Goal: Task Accomplishment & Management: Manage account settings

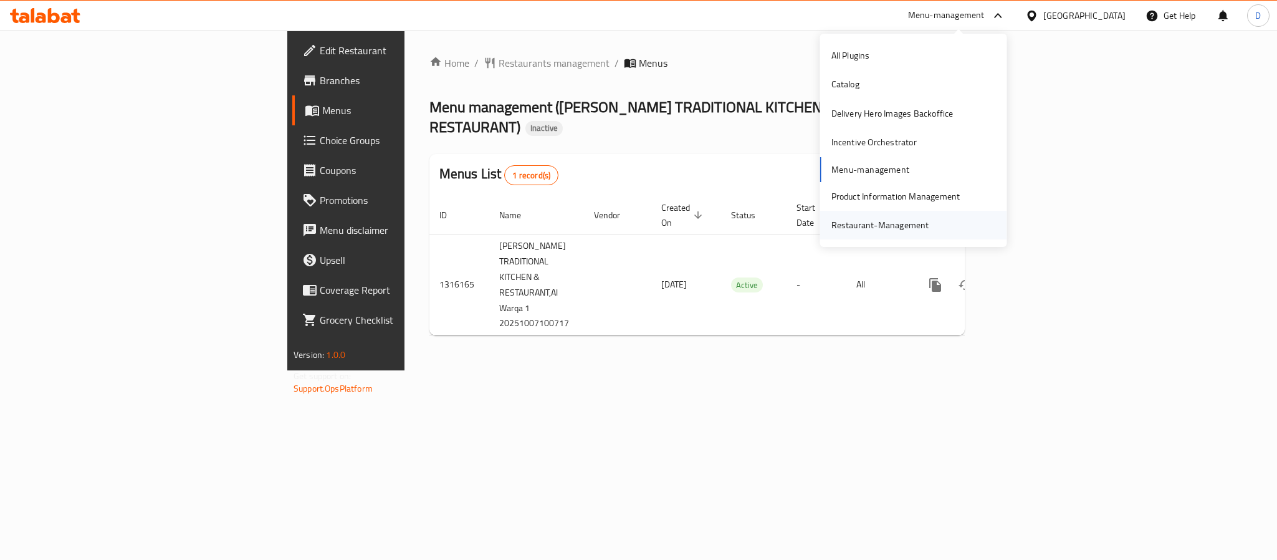
click at [920, 230] on div "Restaurant-Management" at bounding box center [880, 225] width 98 height 14
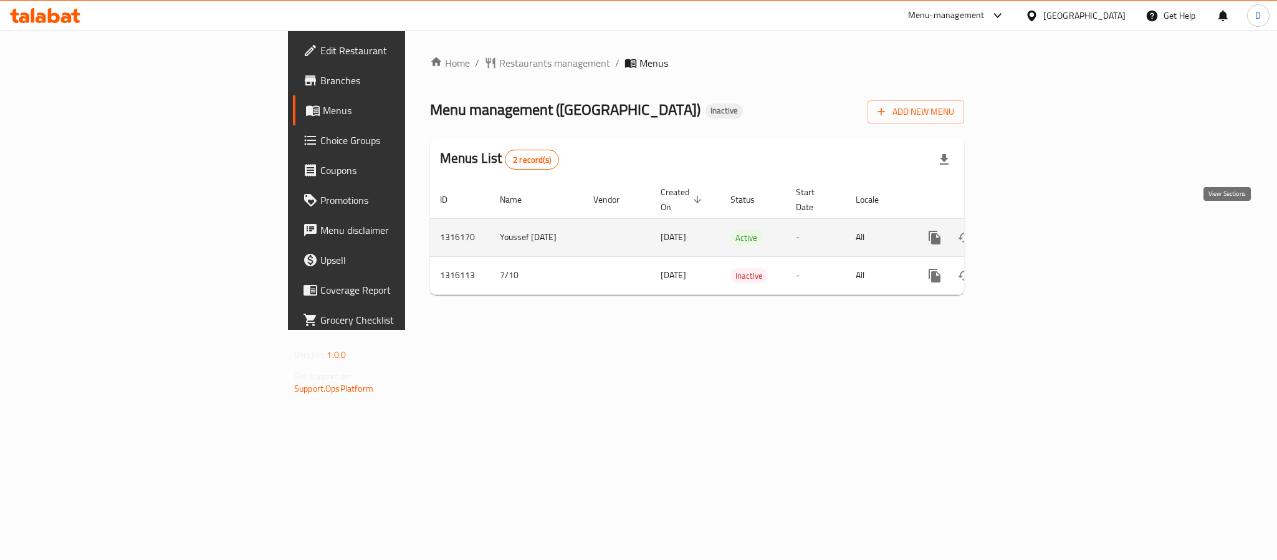
click at [1032, 230] on icon "enhanced table" at bounding box center [1024, 237] width 15 height 15
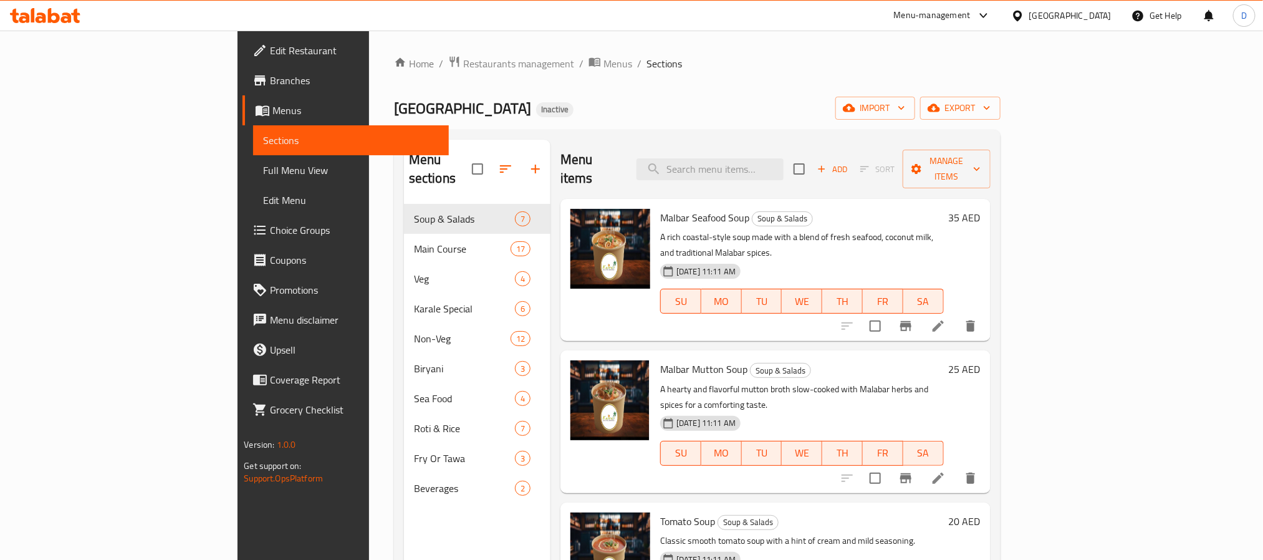
click at [263, 165] on span "Full Menu View" at bounding box center [350, 170] width 175 height 15
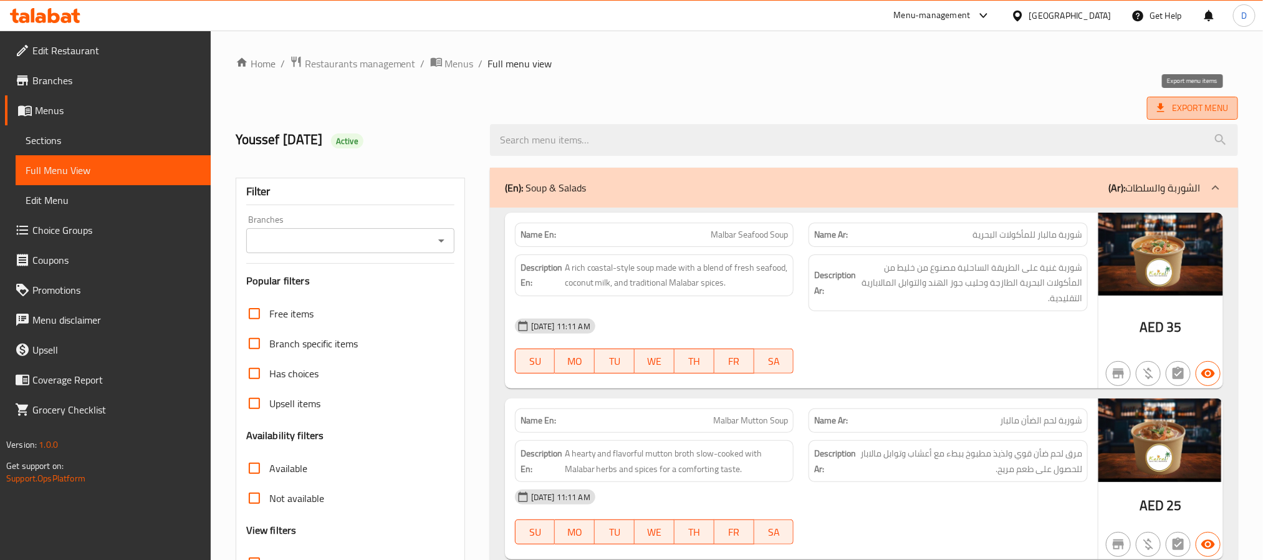
click at [1208, 108] on span "Export Menu" at bounding box center [1192, 108] width 71 height 16
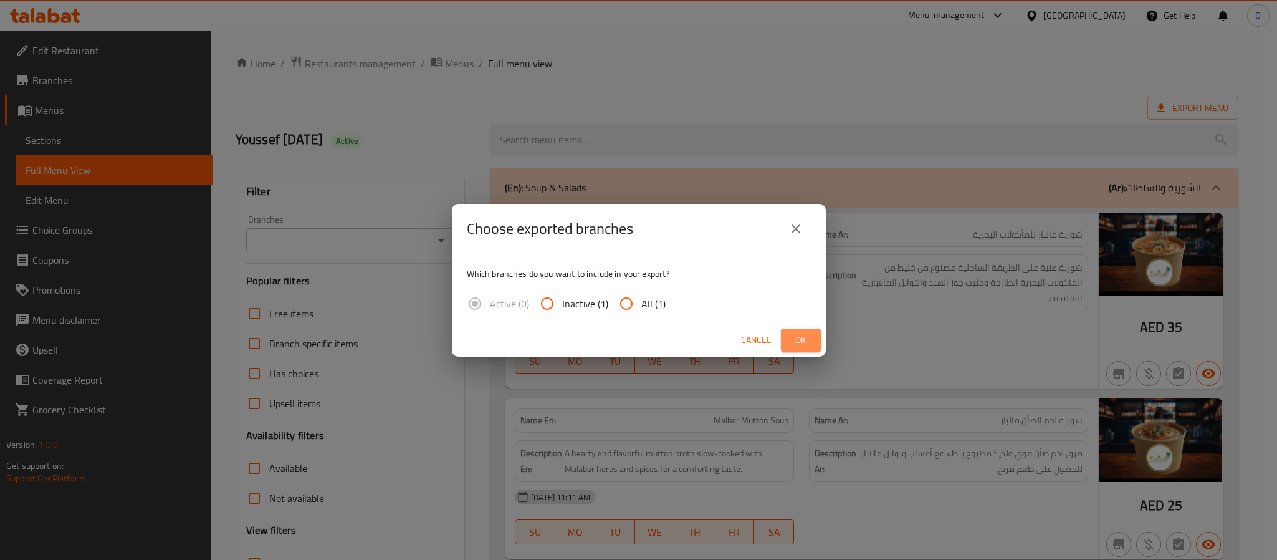
click at [797, 337] on span "Ok" at bounding box center [801, 340] width 20 height 16
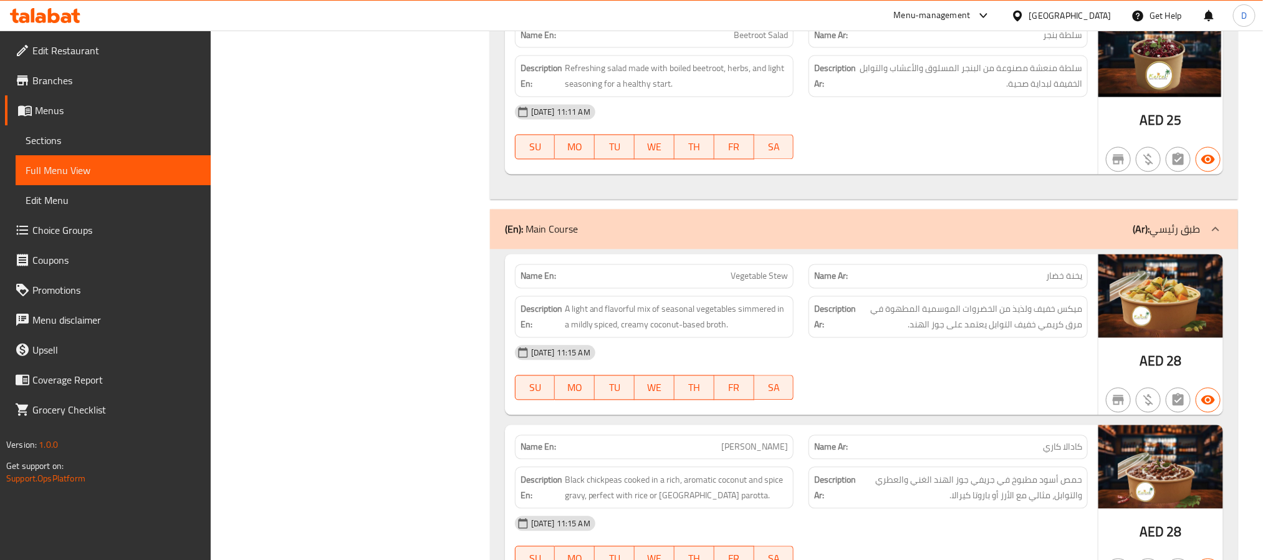
scroll to position [1309, 0]
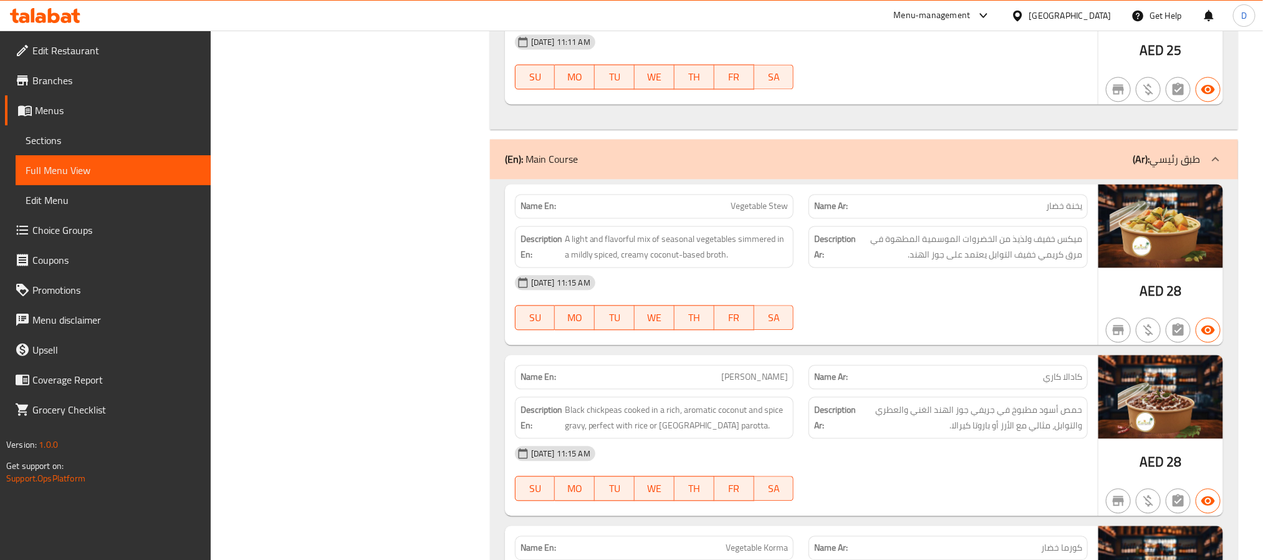
click at [941, 327] on div "07-10-2025 11:15 AM SU MO TU WE TH FR SA" at bounding box center [801, 302] width 588 height 70
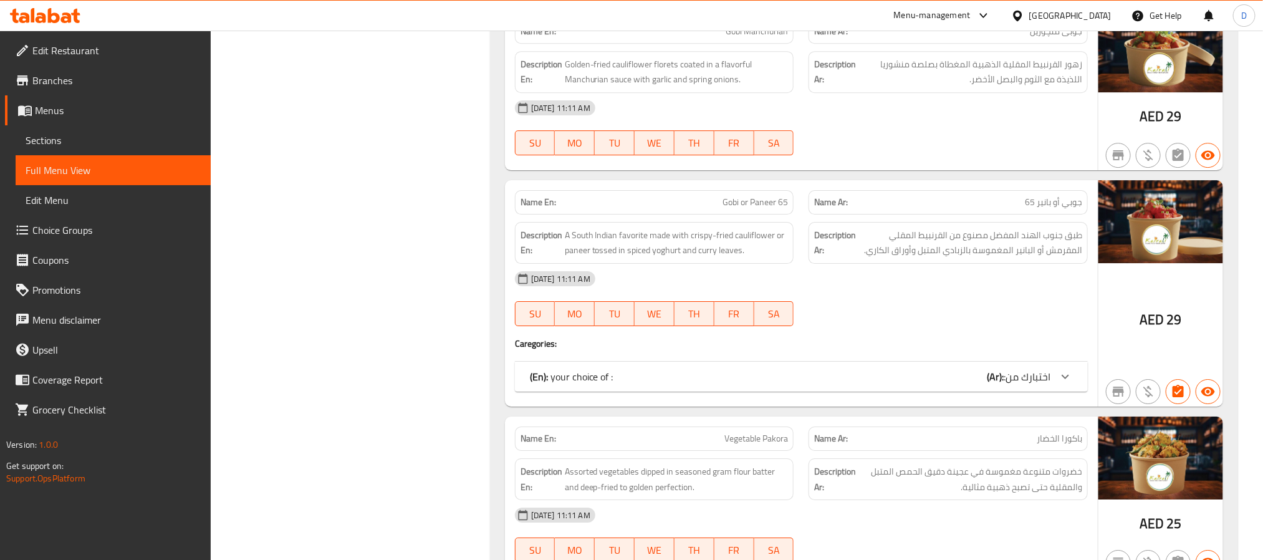
scroll to position [4671, 0]
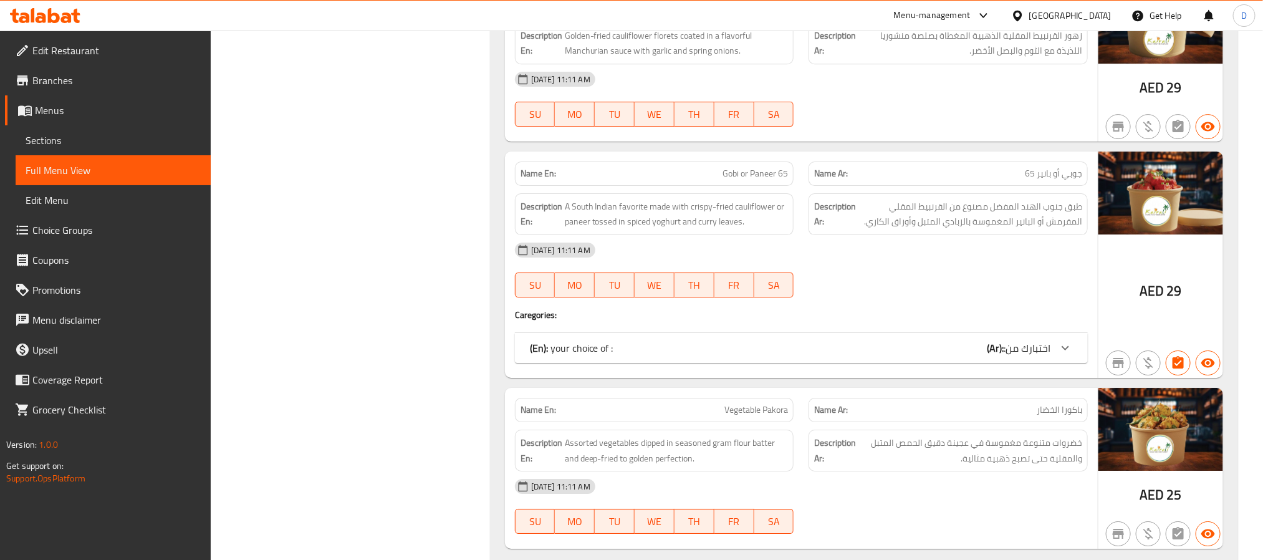
click at [1049, 357] on span ":اختبارك من" at bounding box center [1026, 347] width 47 height 19
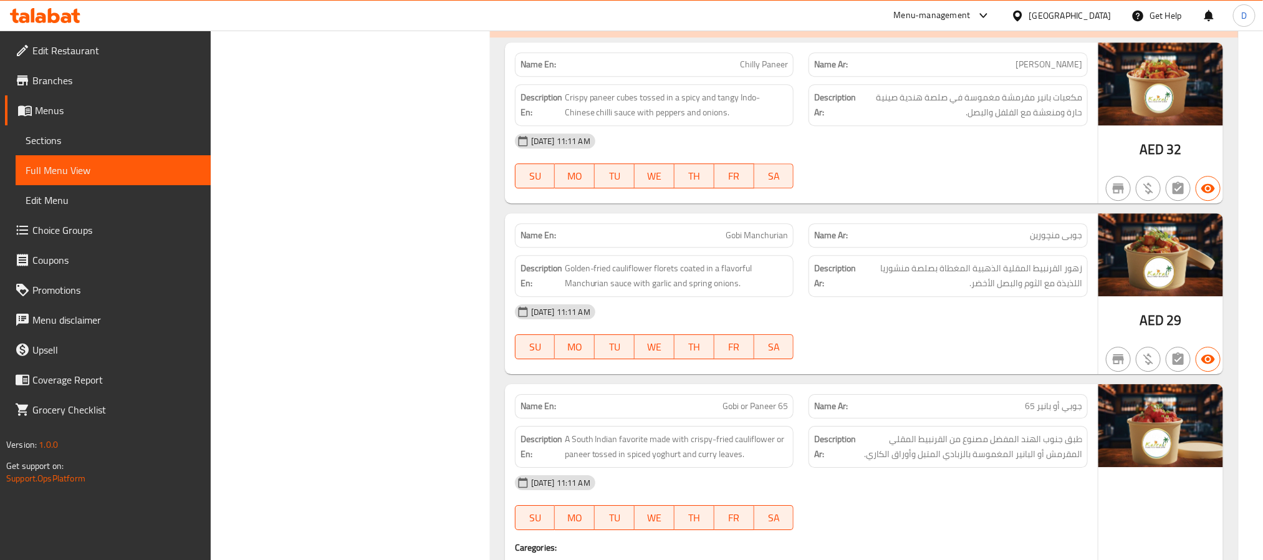
scroll to position [4484, 0]
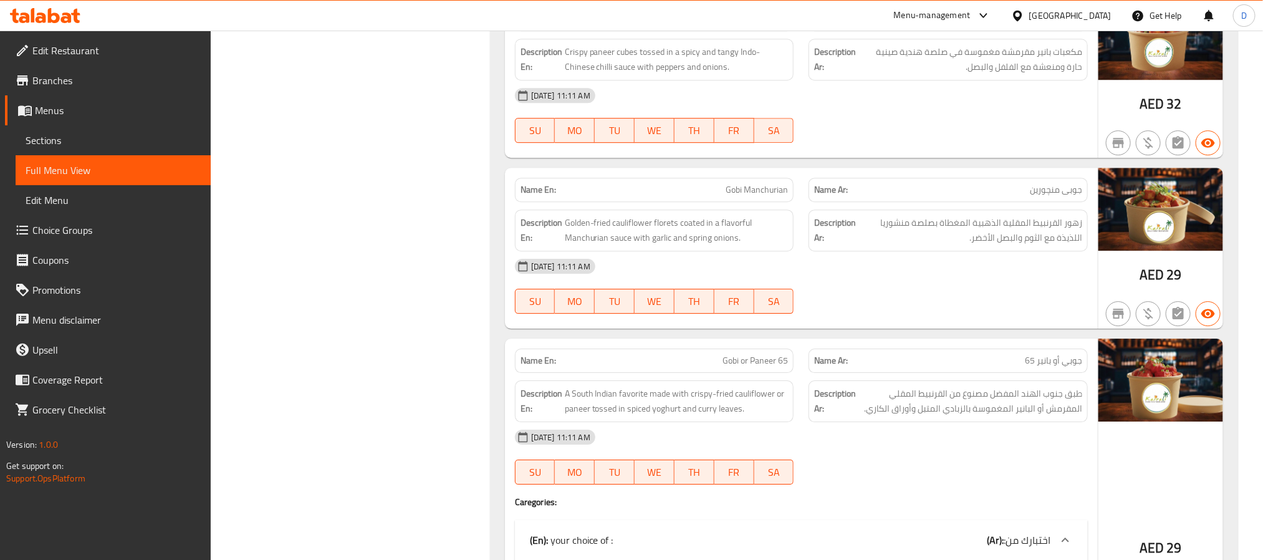
click at [777, 204] on div "Name En: Gobi Manchurian" at bounding box center [654, 189] width 294 height 39
copy span "Gobi Manchurian"
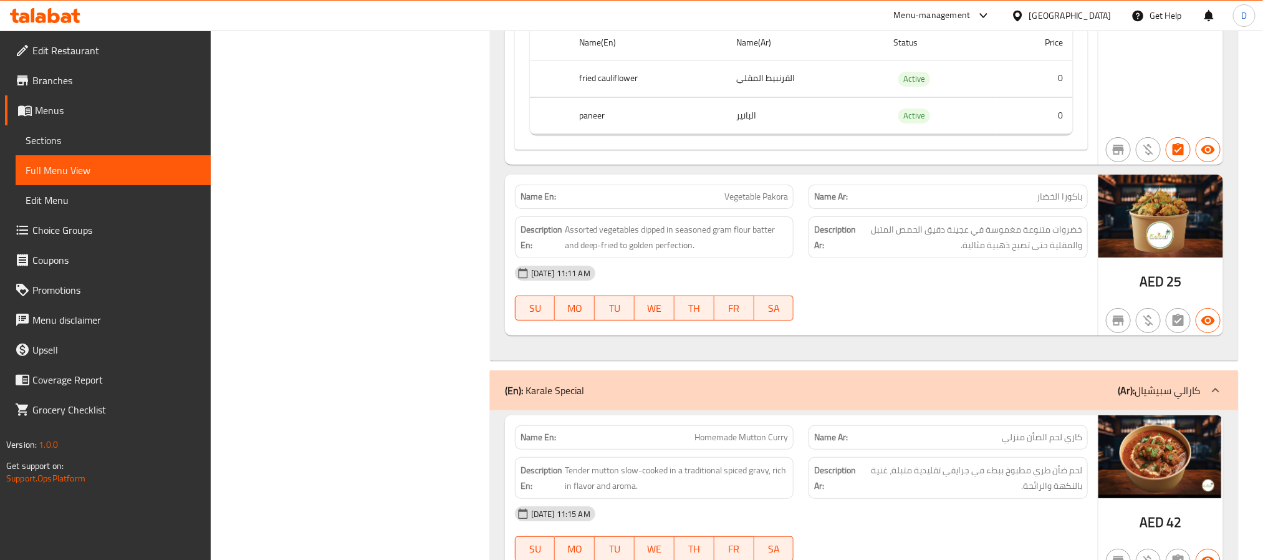
scroll to position [5045, 0]
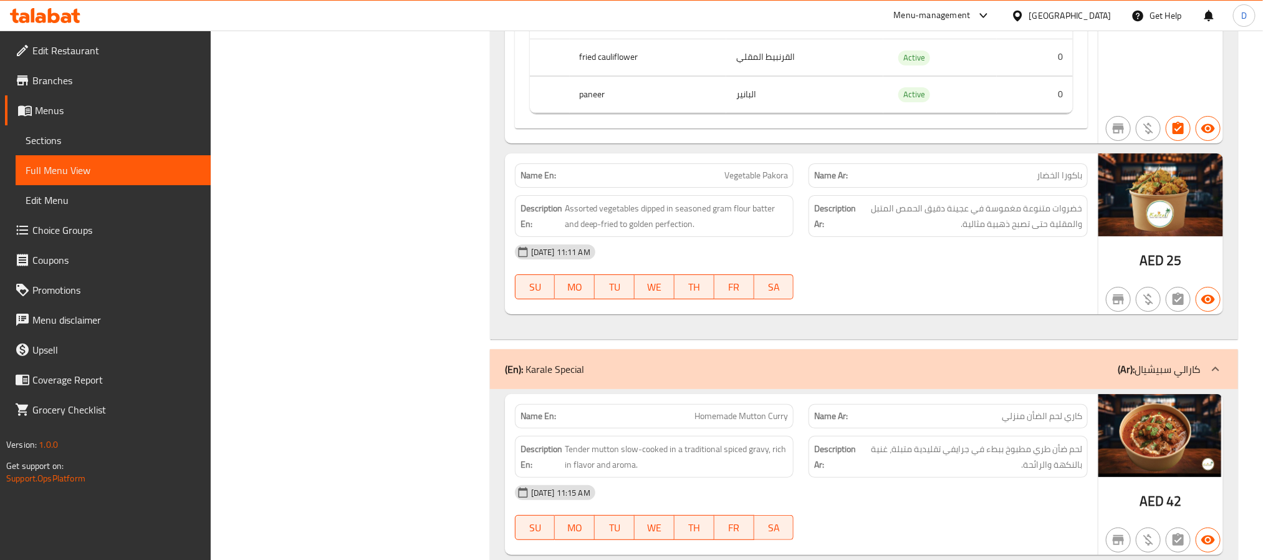
click at [931, 267] on div "[DATE] 11:11 AM" at bounding box center [801, 252] width 588 height 30
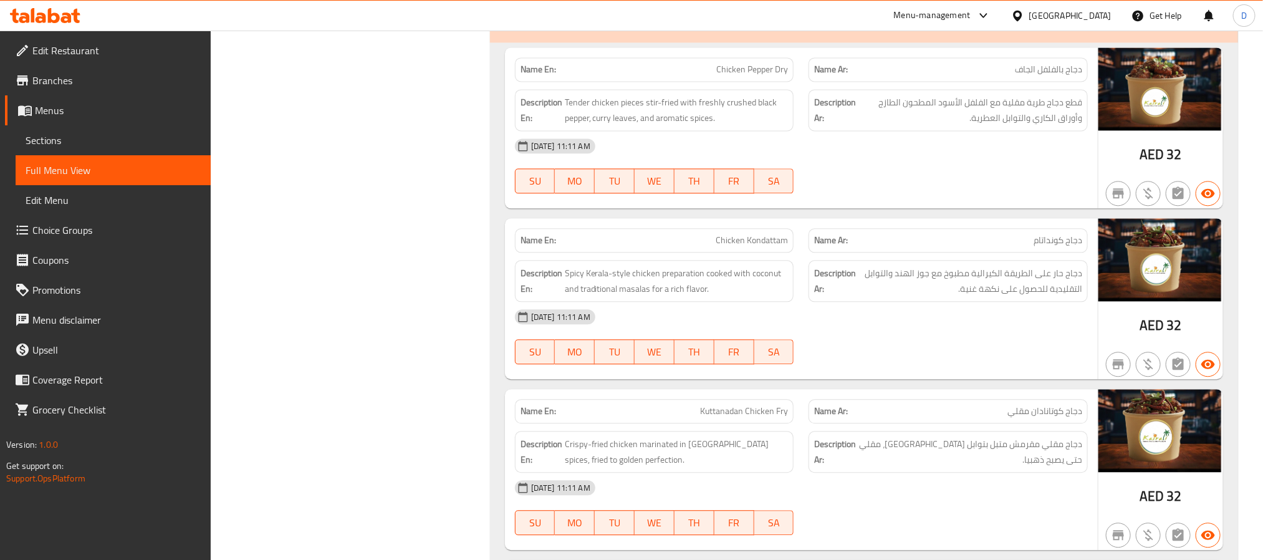
scroll to position [6456, 0]
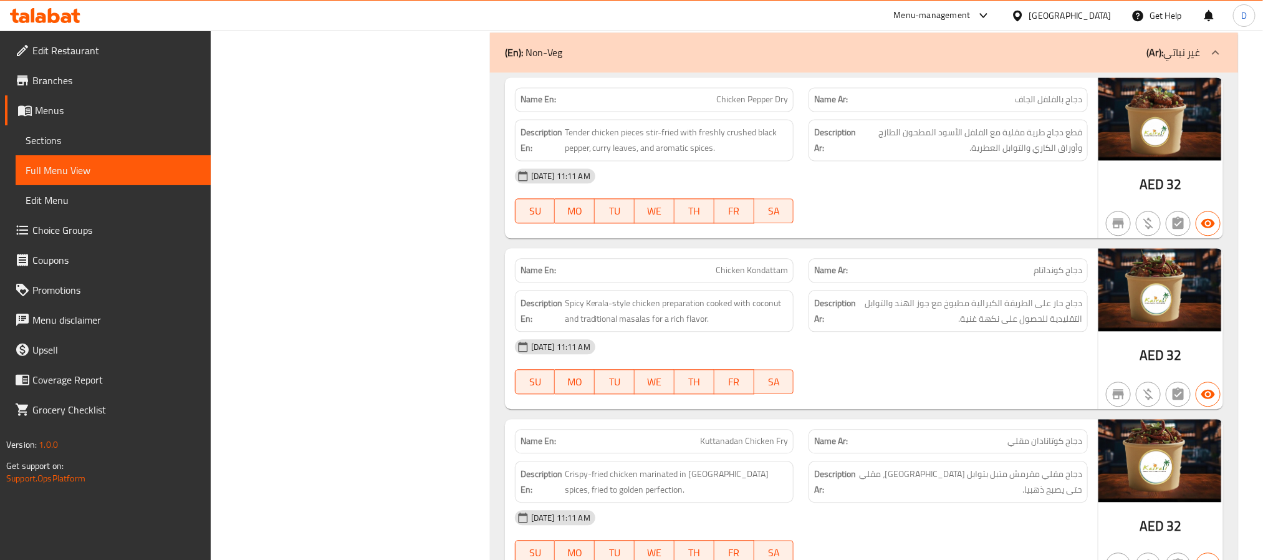
click at [1081, 191] on div "[DATE] 11:11 AM" at bounding box center [801, 176] width 588 height 30
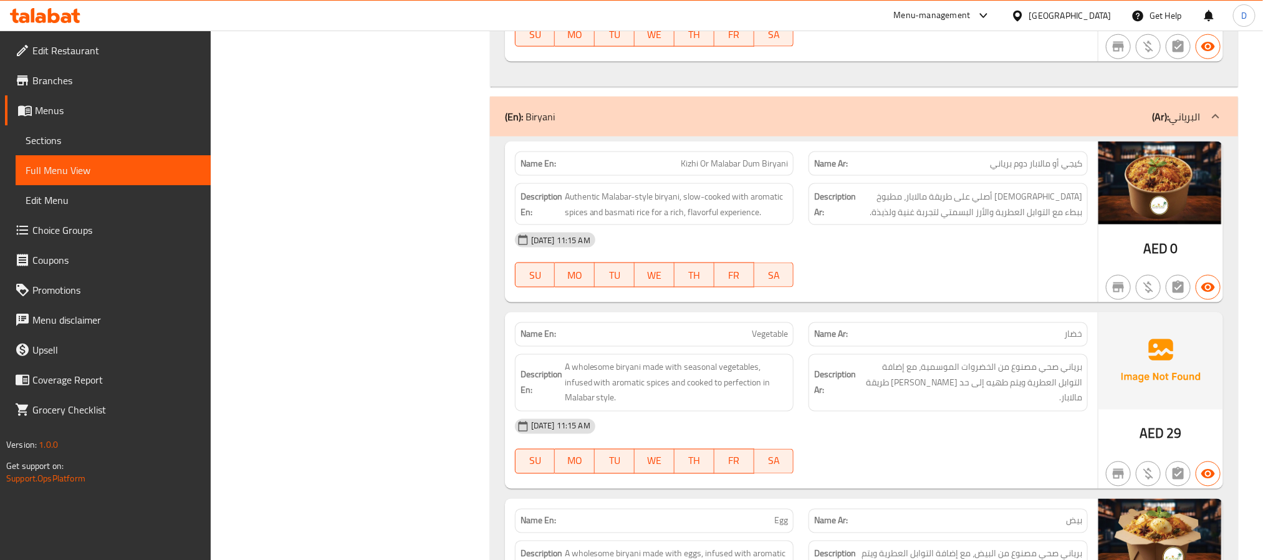
scroll to position [8513, 0]
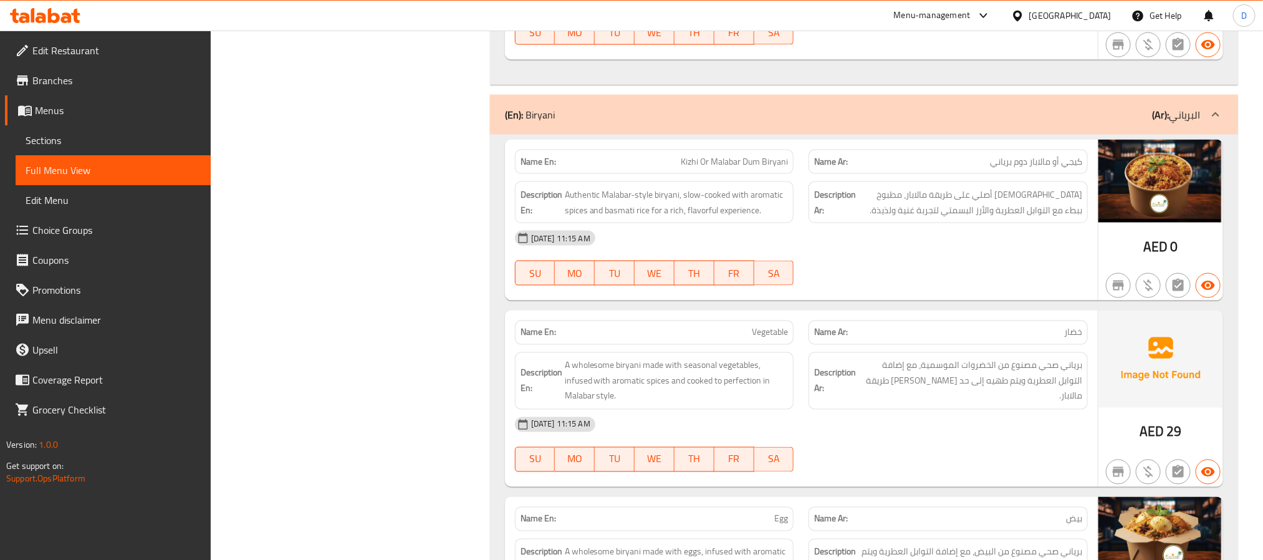
click at [1005, 293] on div "07-10-2025 11:15 AM SU MO TU WE TH FR SA" at bounding box center [801, 258] width 588 height 70
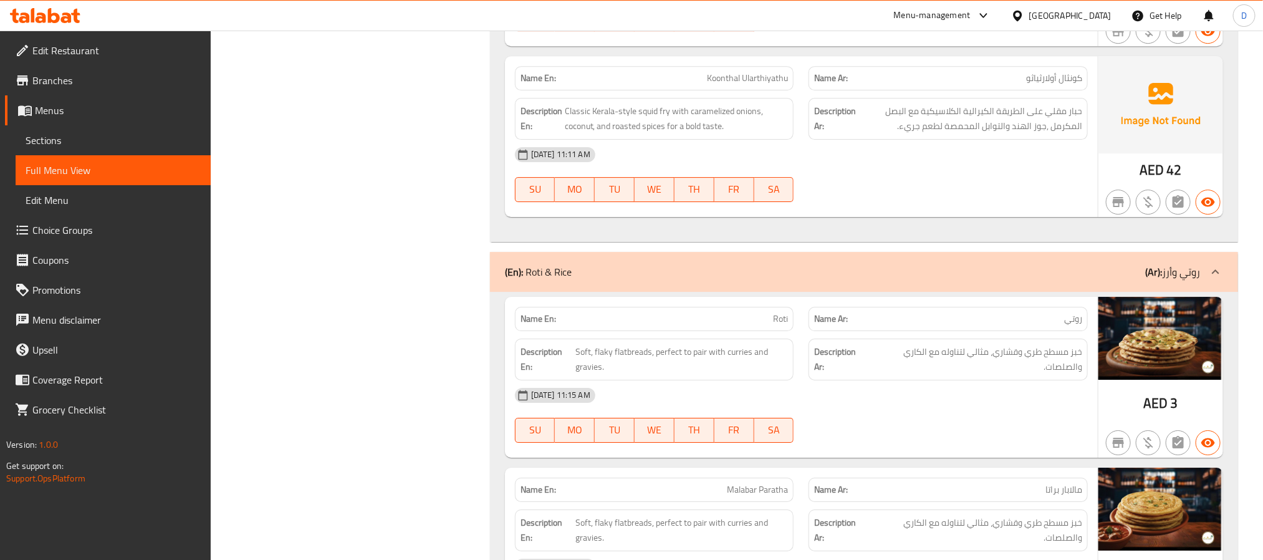
scroll to position [9749, 0]
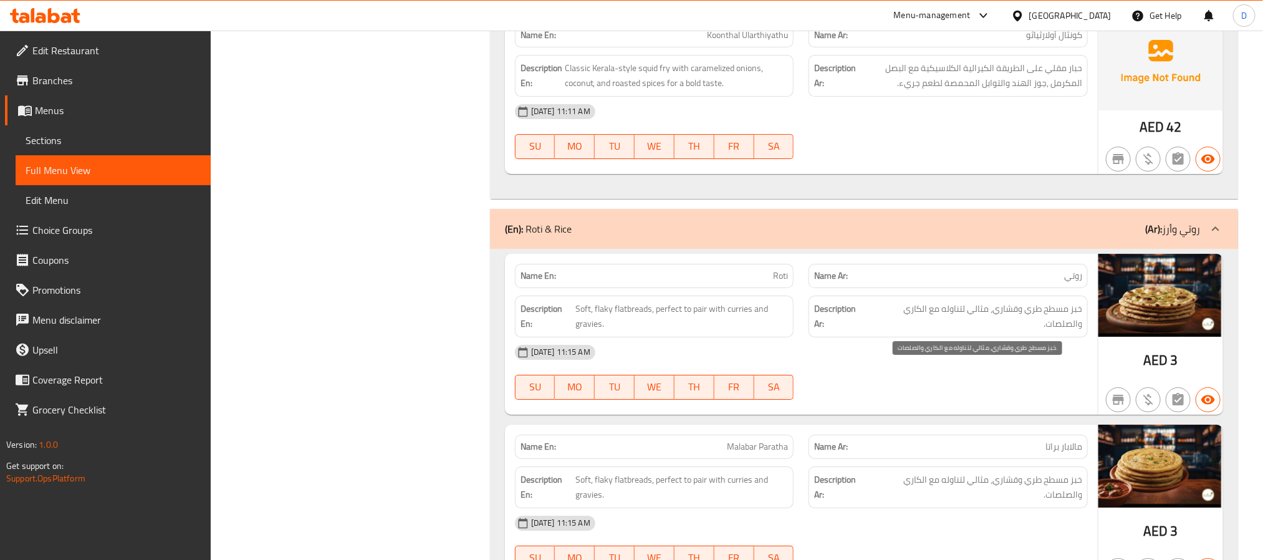
click at [1041, 332] on span "خبز مسطح طري وقشاري، مثالي لتناوله مع الكاري والصلصات." at bounding box center [975, 316] width 213 height 31
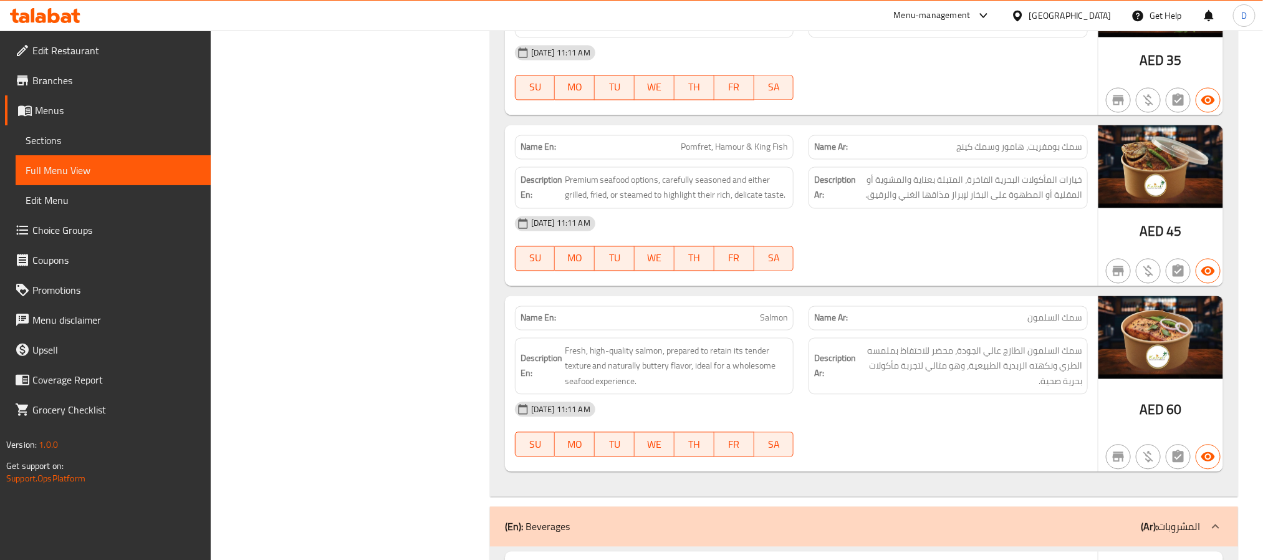
scroll to position [11220, 0]
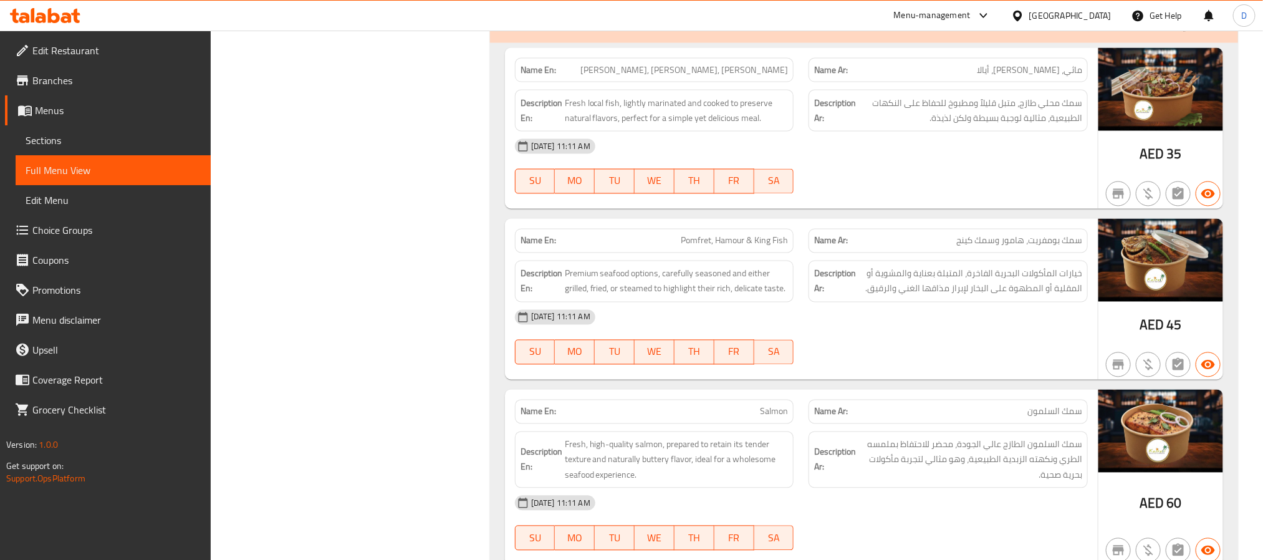
click at [722, 247] on span "Pomfret, Hamour & King Fish" at bounding box center [734, 240] width 107 height 13
click at [720, 247] on span "Pomfret, Hamour & King Fish" at bounding box center [734, 240] width 107 height 13
copy span "Hamour"
click at [735, 253] on div "Name En: Pomfret, Hamour & King Fish" at bounding box center [654, 241] width 279 height 24
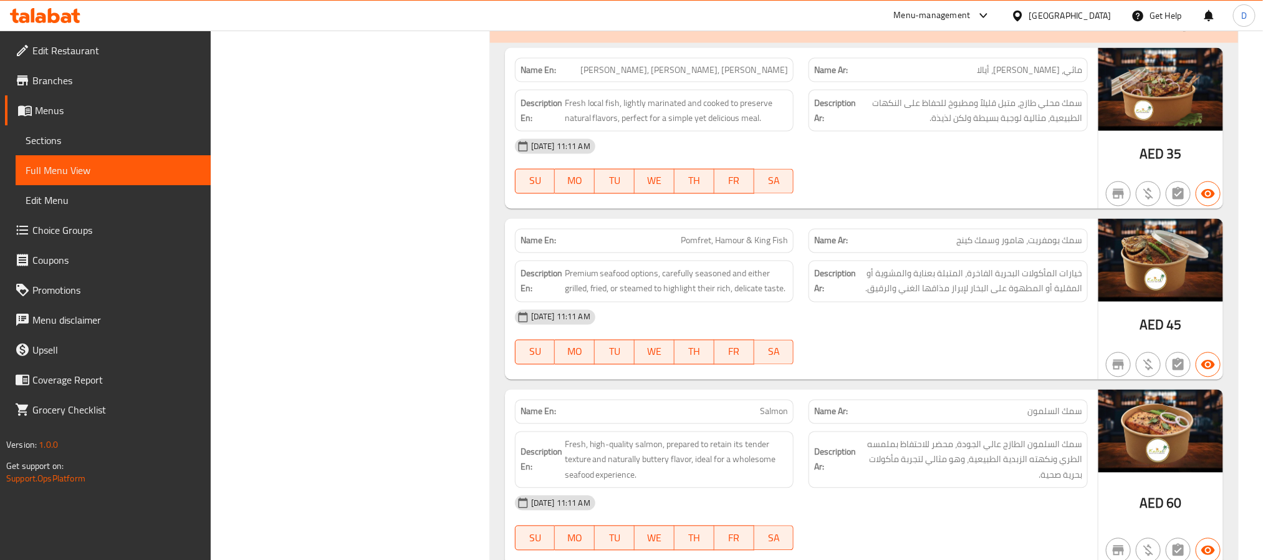
click at [728, 247] on span "Pomfret, Hamour & King Fish" at bounding box center [734, 240] width 107 height 13
copy span "Pomfret, Hamour & King Fish"
click at [861, 332] on div "[DATE] 11:11 AM" at bounding box center [801, 317] width 588 height 30
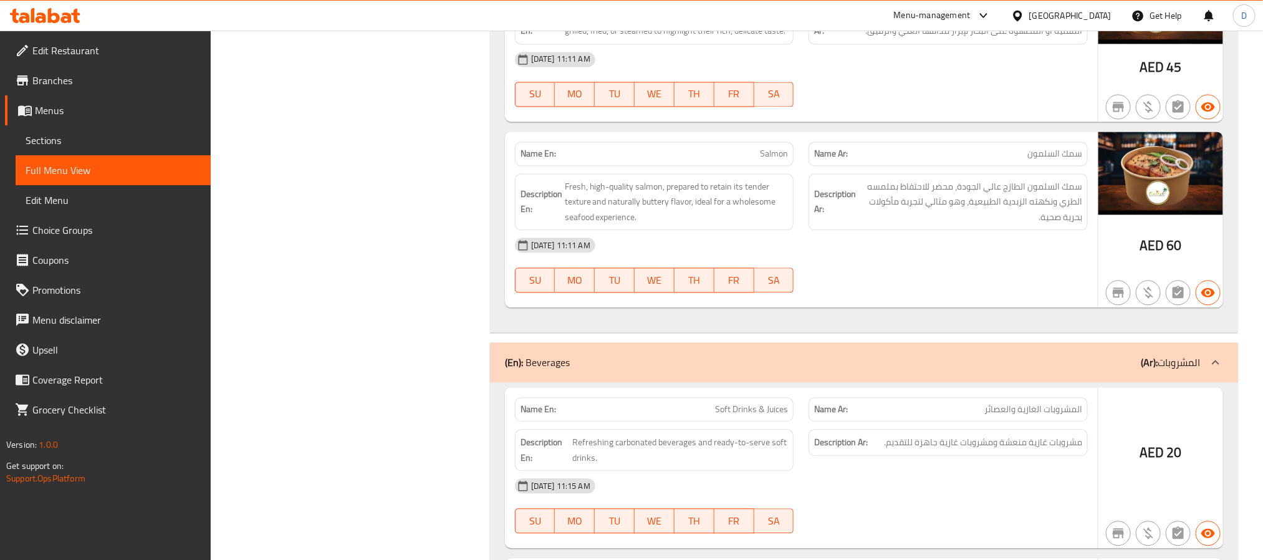
scroll to position [11500, 0]
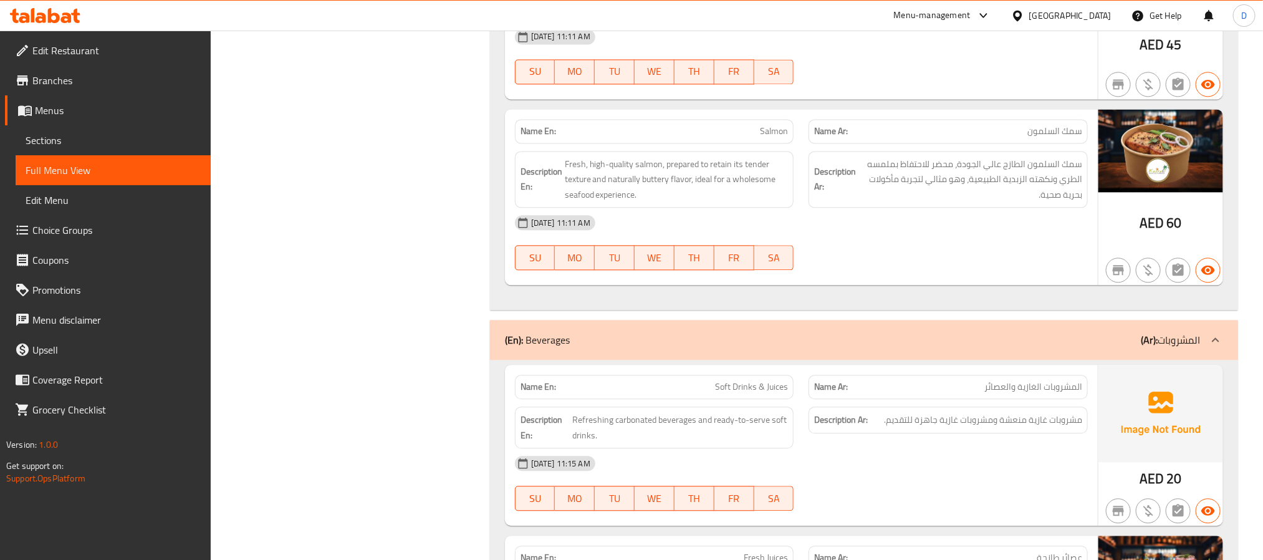
click at [926, 277] on div "07-10-2025 11:11 AM SU MO TU WE TH FR SA" at bounding box center [801, 243] width 588 height 70
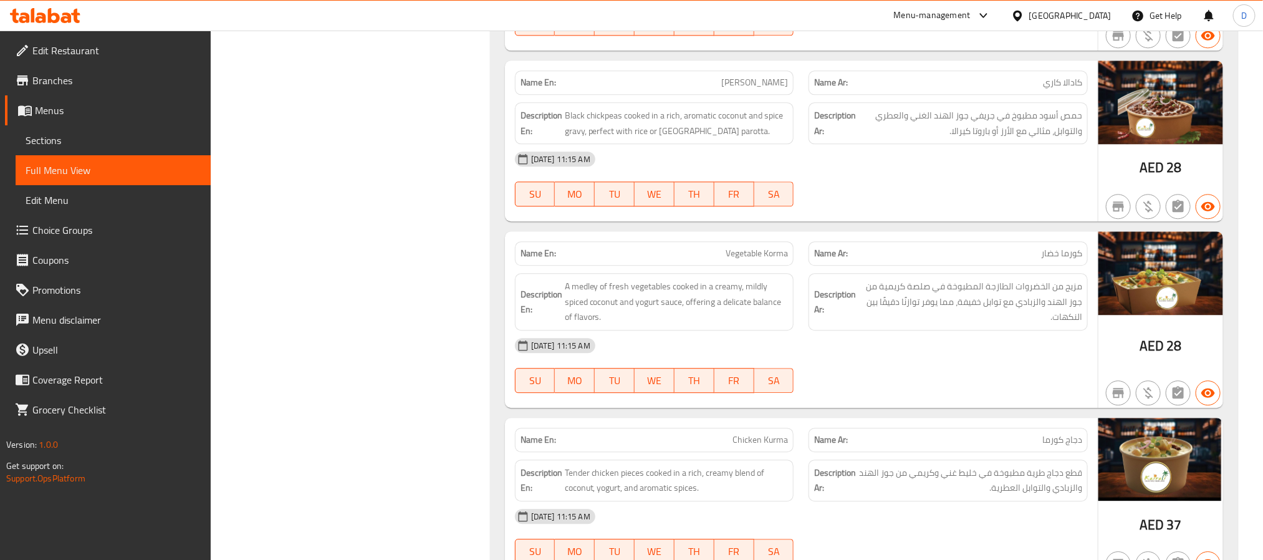
scroll to position [1571, 0]
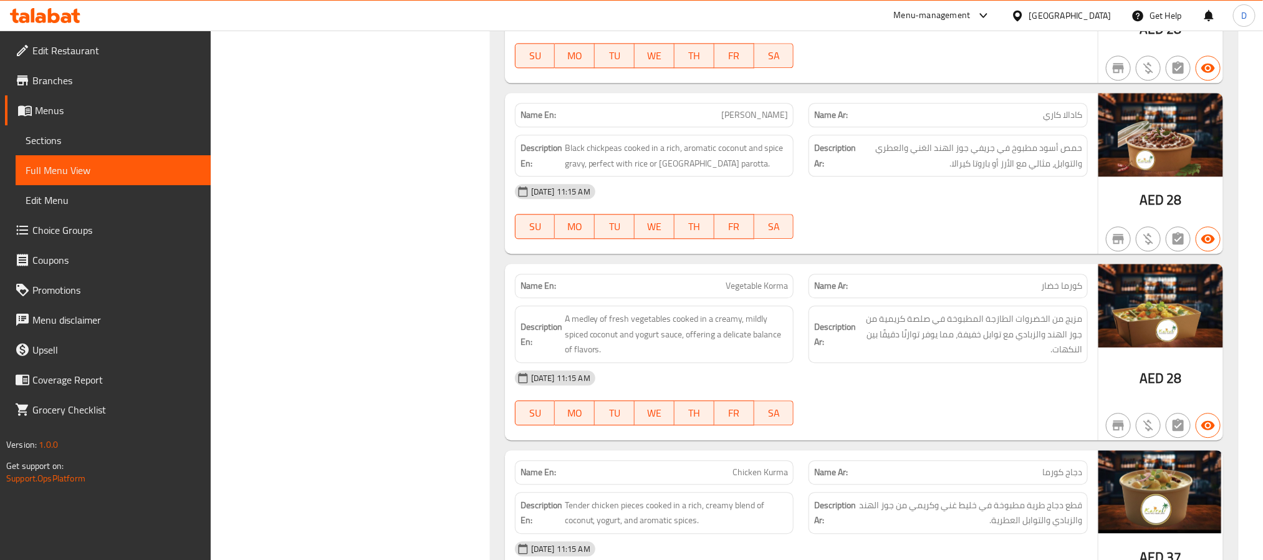
click at [775, 120] on span "[PERSON_NAME]" at bounding box center [754, 114] width 67 height 13
copy span "[PERSON_NAME]"
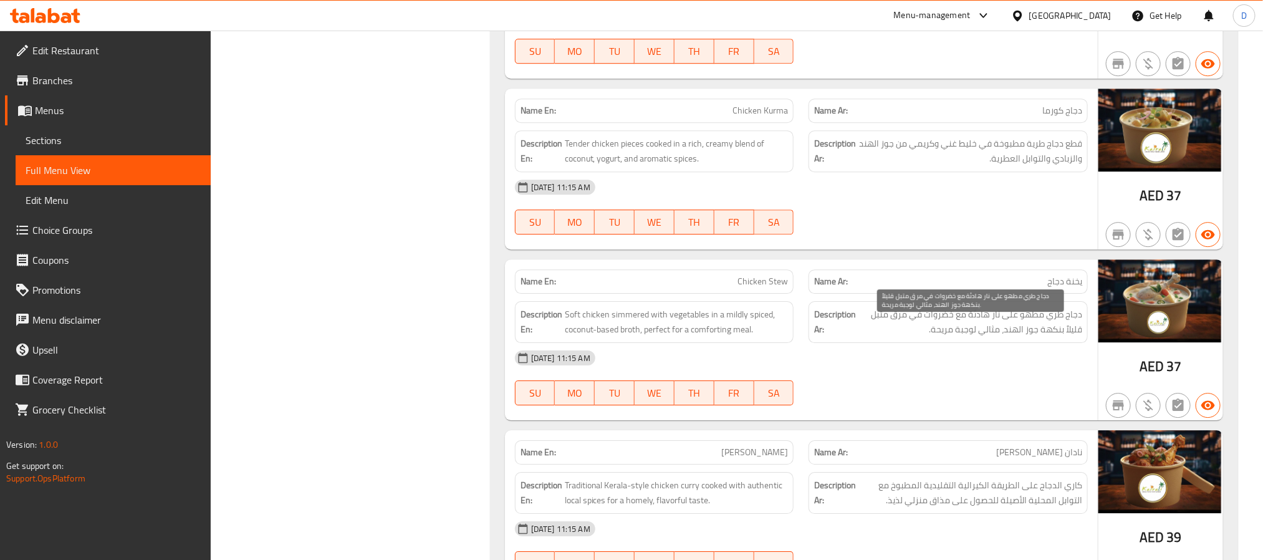
scroll to position [1851, 0]
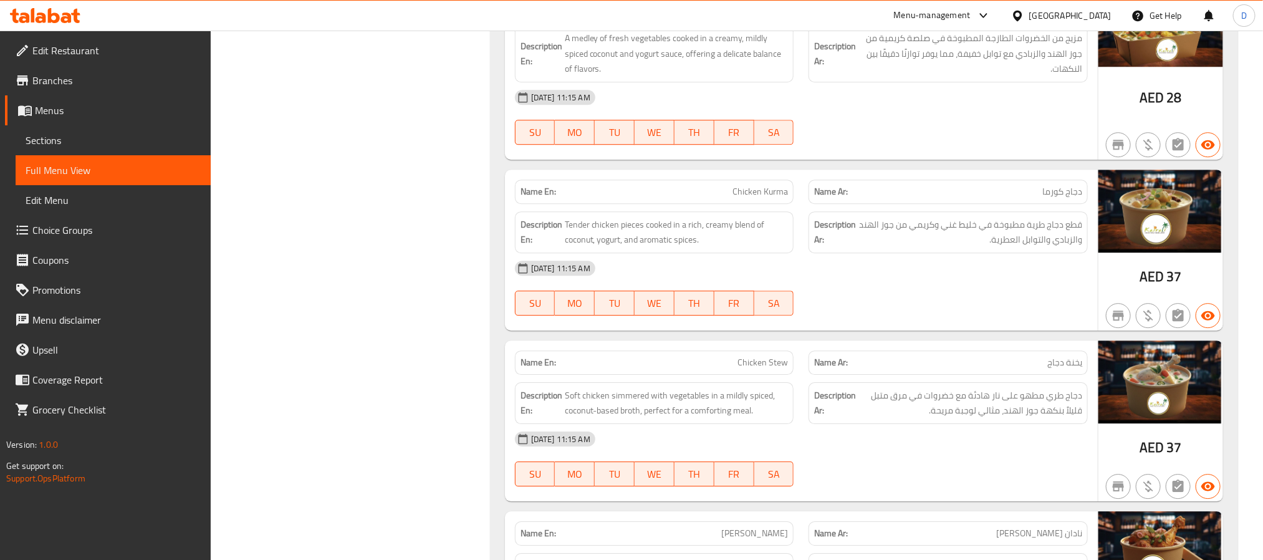
drag, startPoint x: 1049, startPoint y: 271, endPoint x: 1041, endPoint y: 275, distance: 8.7
click at [1049, 271] on div "[DATE] 11:15 AM" at bounding box center [801, 268] width 588 height 30
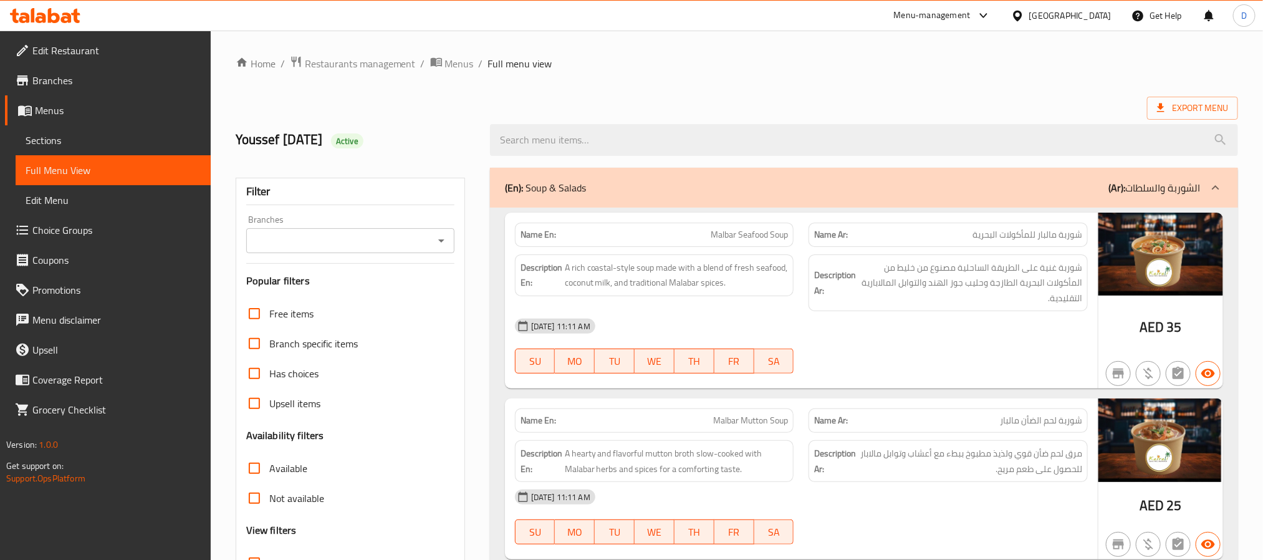
drag, startPoint x: 100, startPoint y: 136, endPoint x: 214, endPoint y: 81, distance: 126.8
click at [100, 136] on span "Sections" at bounding box center [113, 140] width 175 height 15
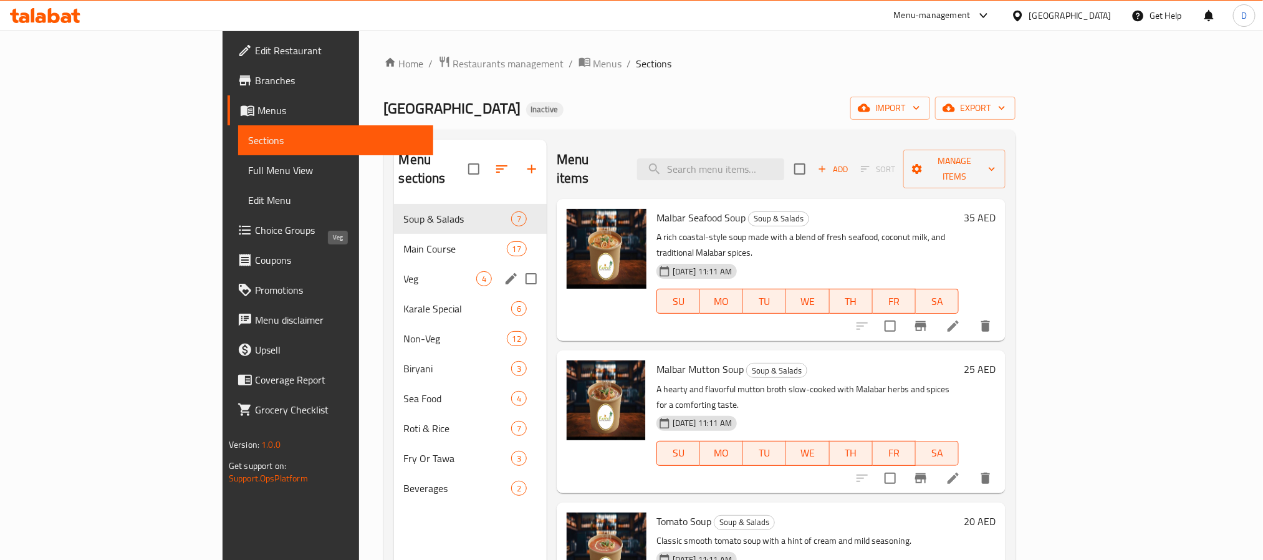
click at [404, 271] on span "Veg" at bounding box center [440, 278] width 72 height 15
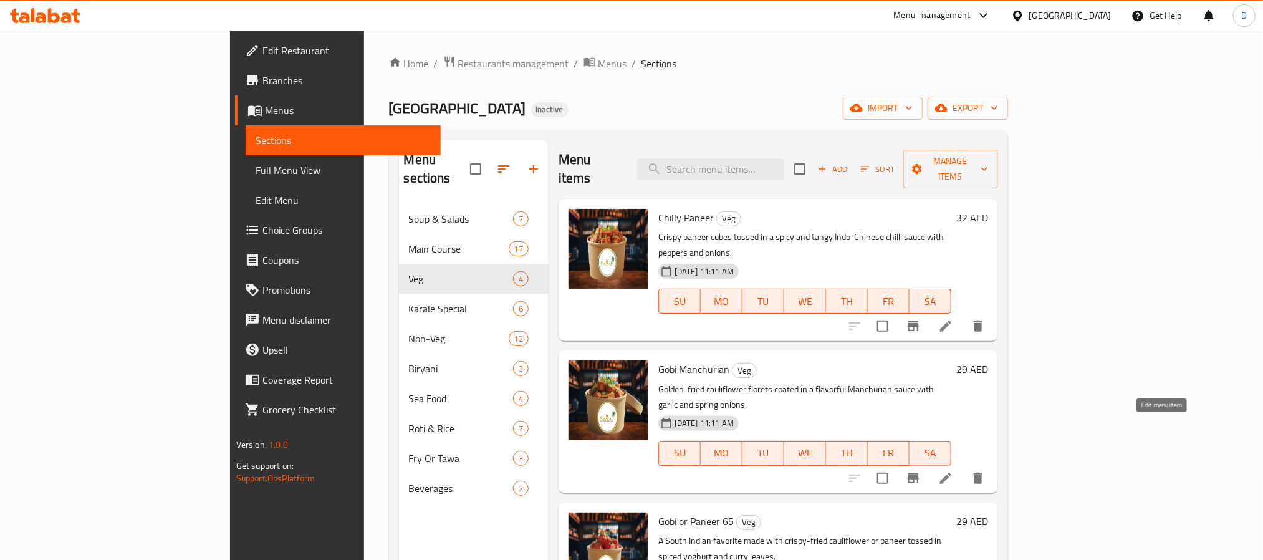
click at [951, 472] on icon at bounding box center [945, 477] width 11 height 11
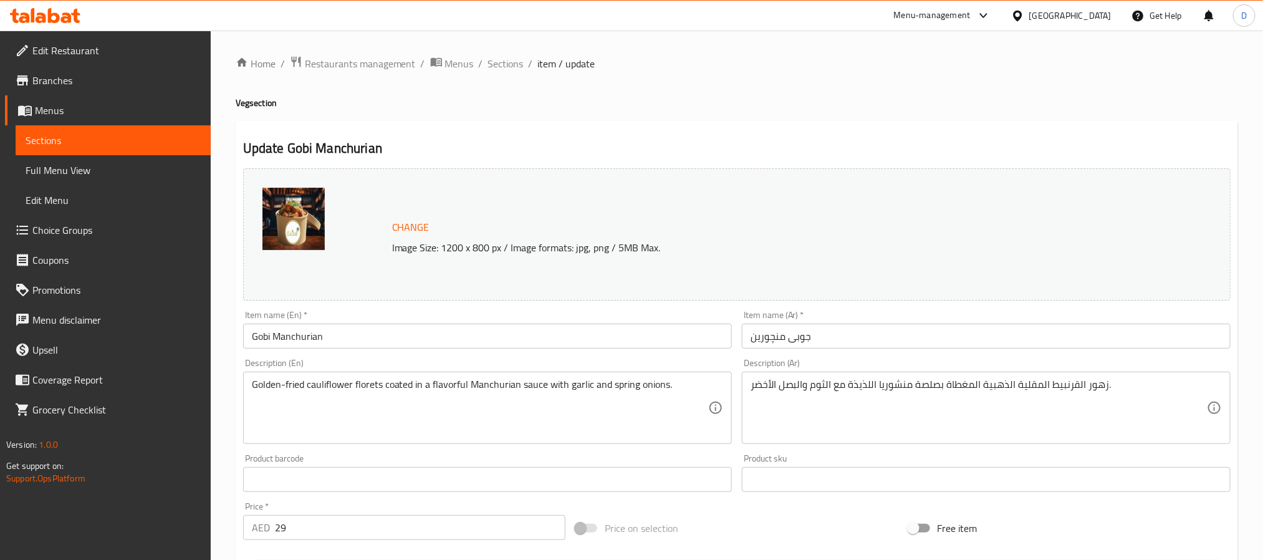
click at [769, 339] on input "جوبی منچورین" at bounding box center [986, 335] width 489 height 25
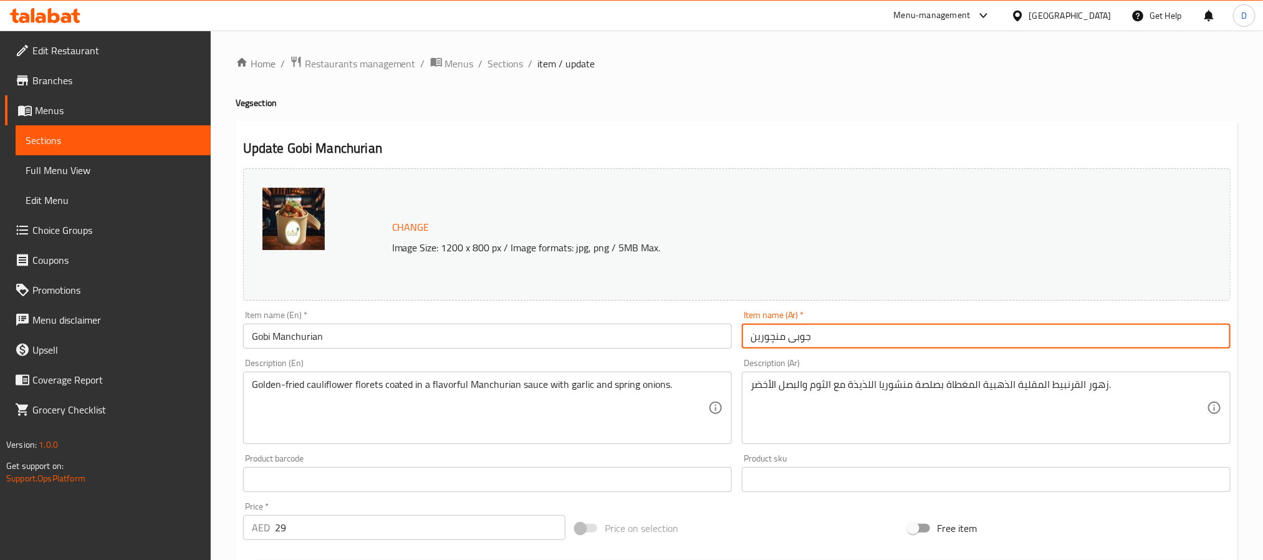
click at [769, 339] on input "جوبی منچورین" at bounding box center [986, 335] width 489 height 25
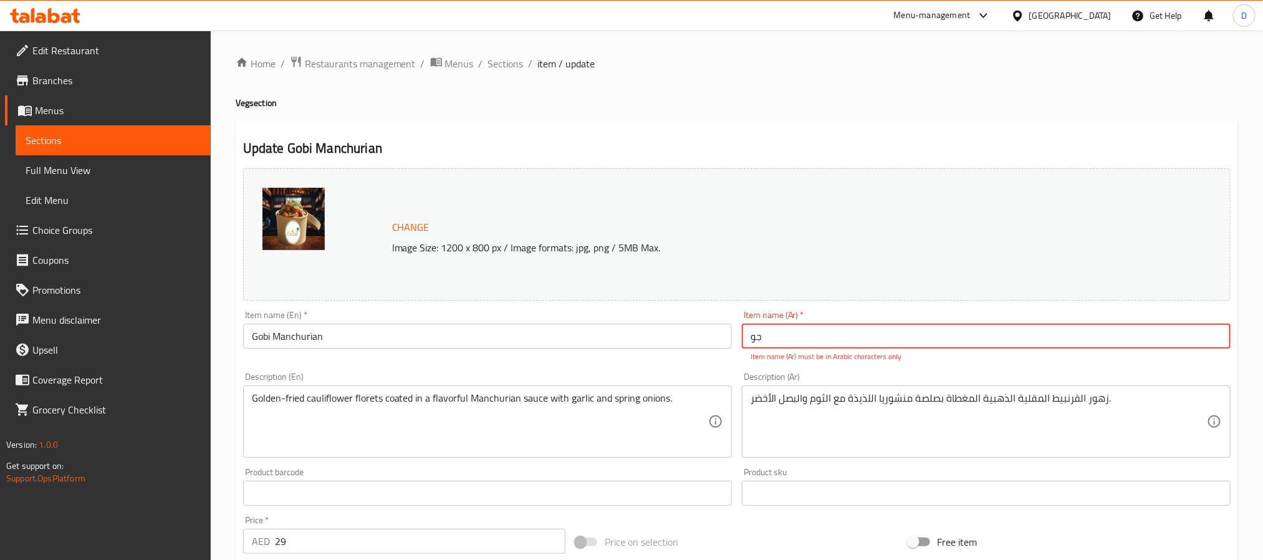
type input "ج"
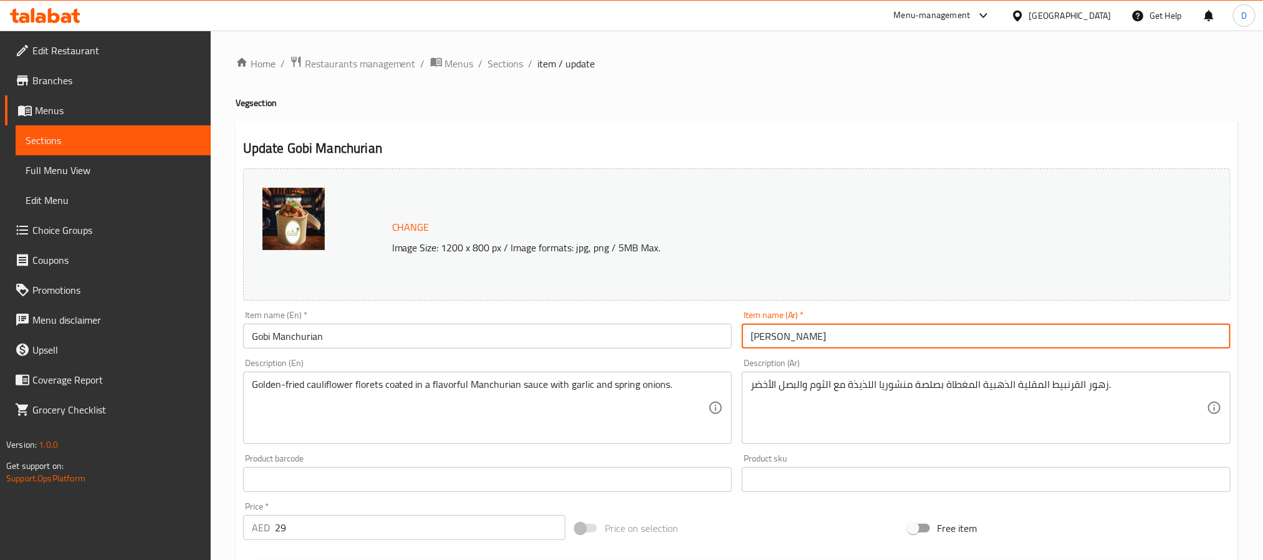
click at [811, 340] on input "[PERSON_NAME]" at bounding box center [986, 335] width 489 height 25
type input "[PERSON_NAME]"
drag, startPoint x: 505, startPoint y: 64, endPoint x: 458, endPoint y: 6, distance: 74.9
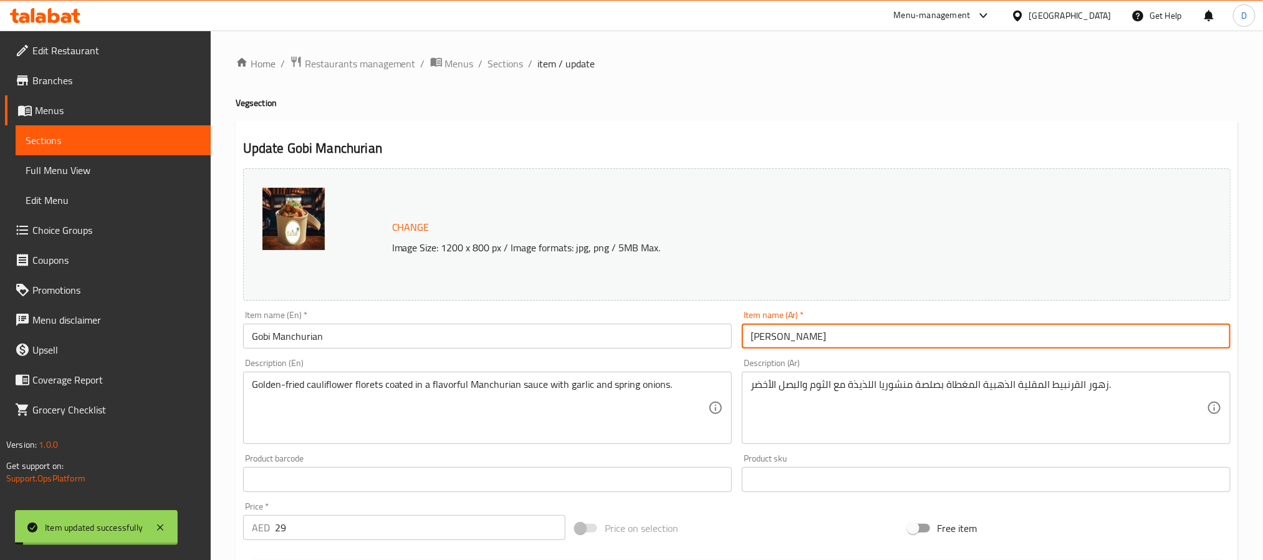
click at [505, 64] on span "Sections" at bounding box center [506, 63] width 36 height 15
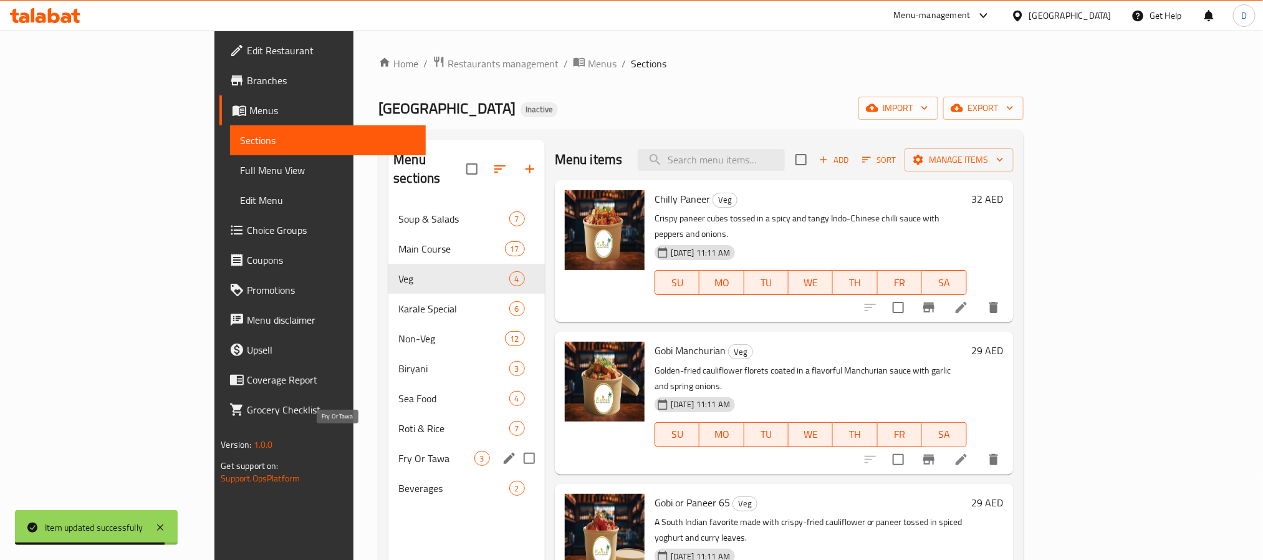
click at [398, 451] on span "Fry Or Tawa" at bounding box center [435, 458] width 75 height 15
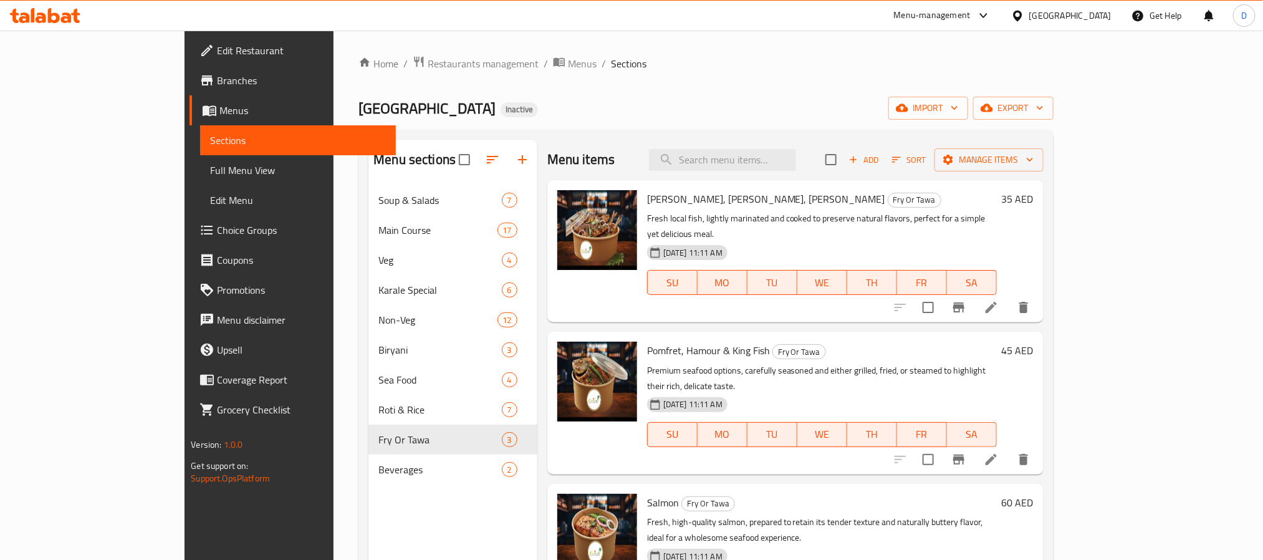
click at [1008, 448] on li at bounding box center [990, 459] width 35 height 22
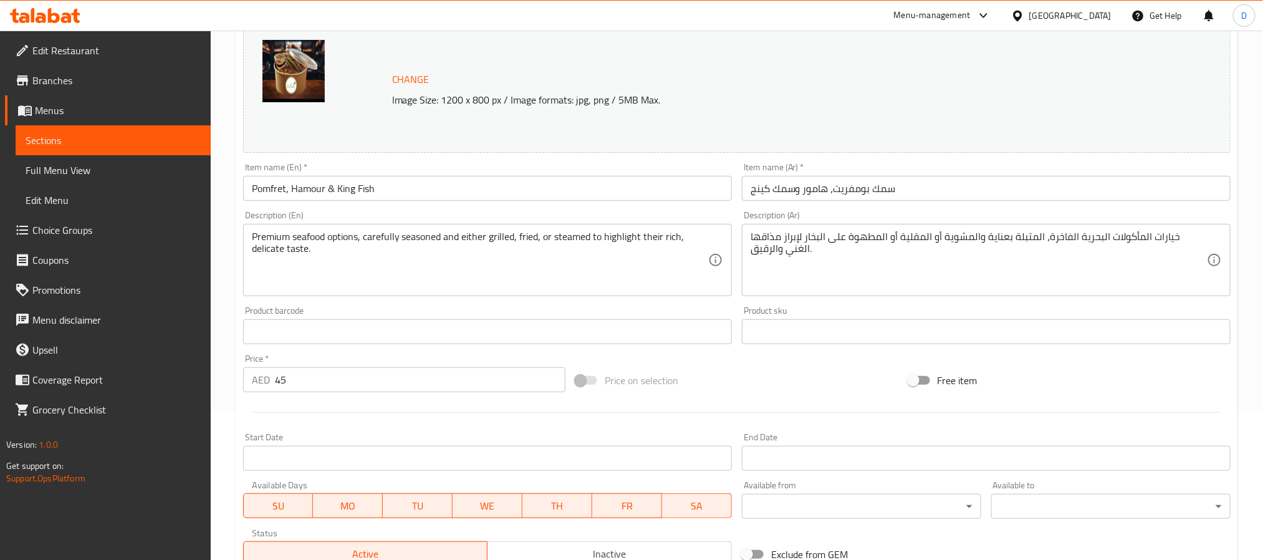
scroll to position [337, 0]
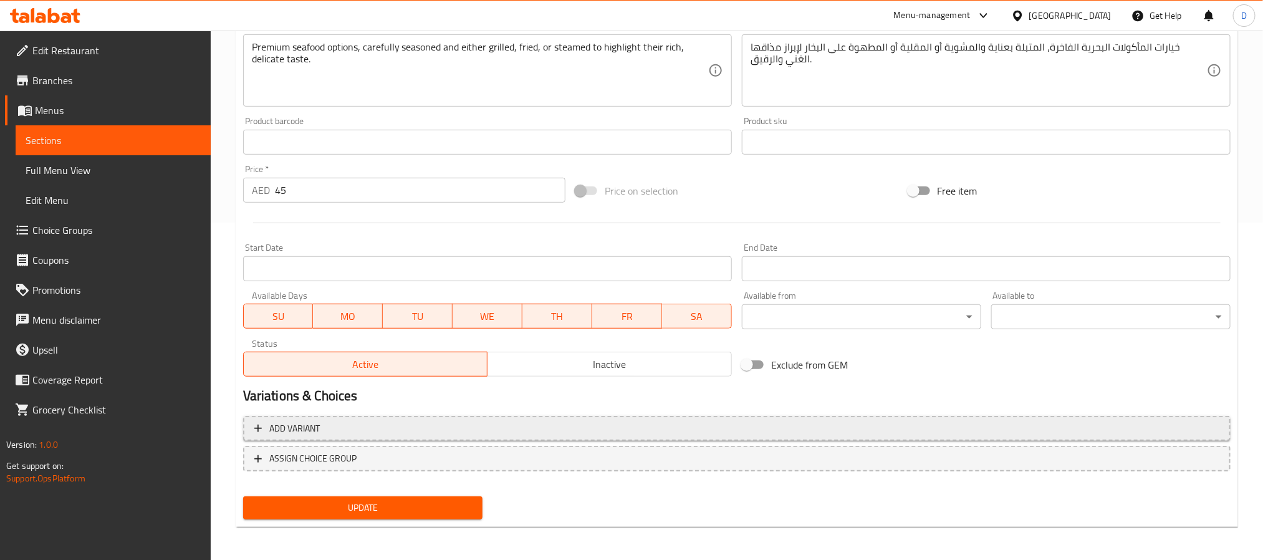
click at [552, 433] on span "Add variant" at bounding box center [736, 429] width 965 height 16
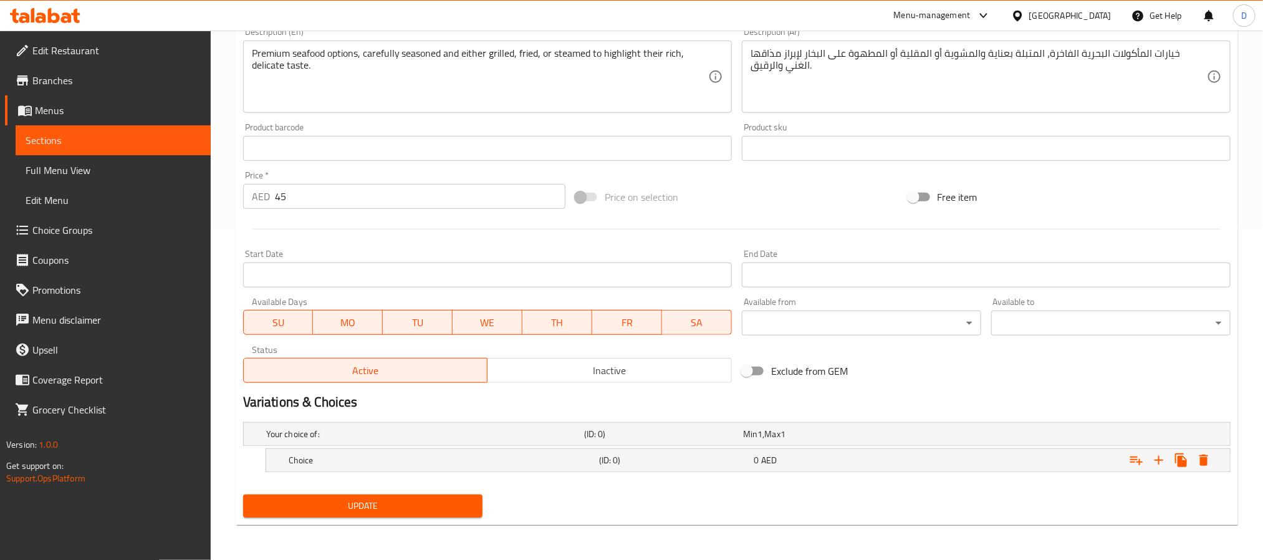
scroll to position [332, 0]
click at [1154, 464] on icon "Expand" at bounding box center [1158, 459] width 15 height 15
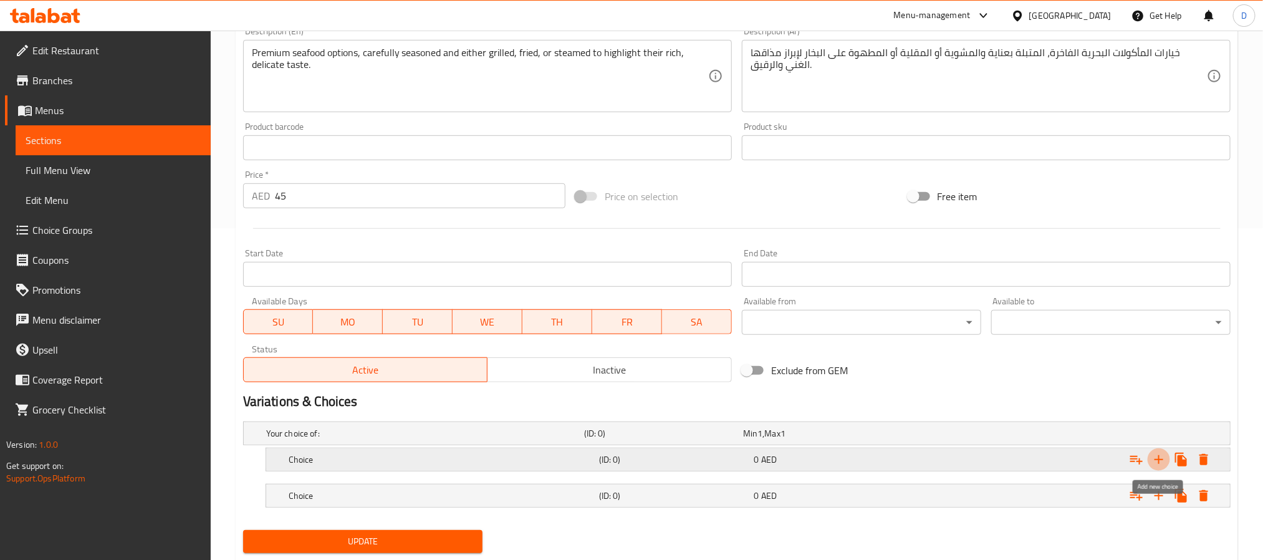
click at [1154, 464] on icon "Expand" at bounding box center [1158, 459] width 15 height 15
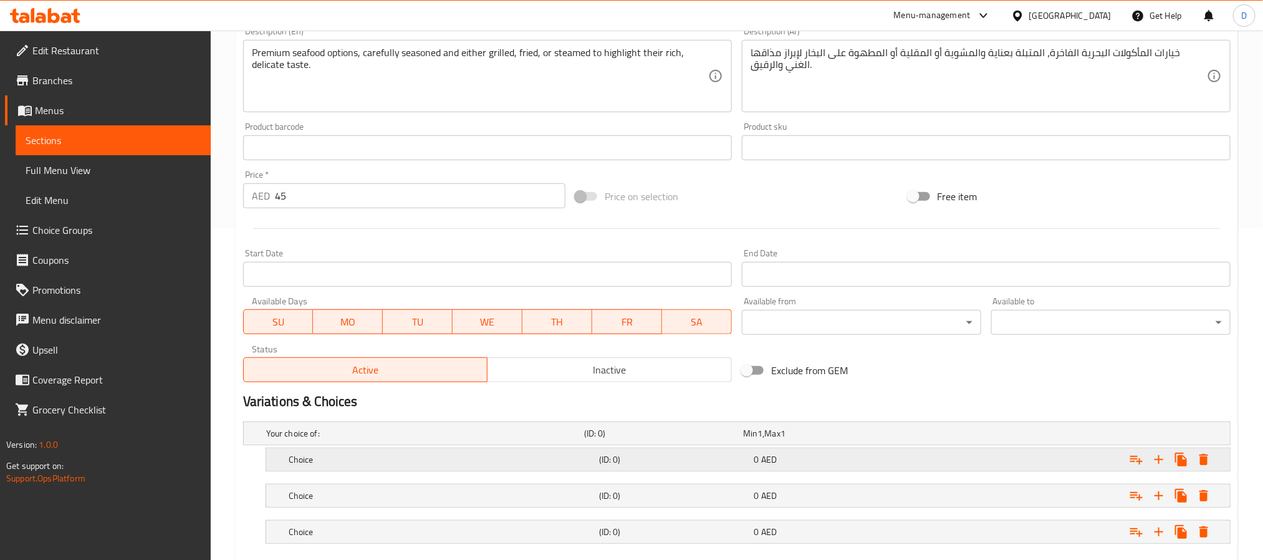
click at [490, 462] on h5 "Choice" at bounding box center [441, 459] width 305 height 12
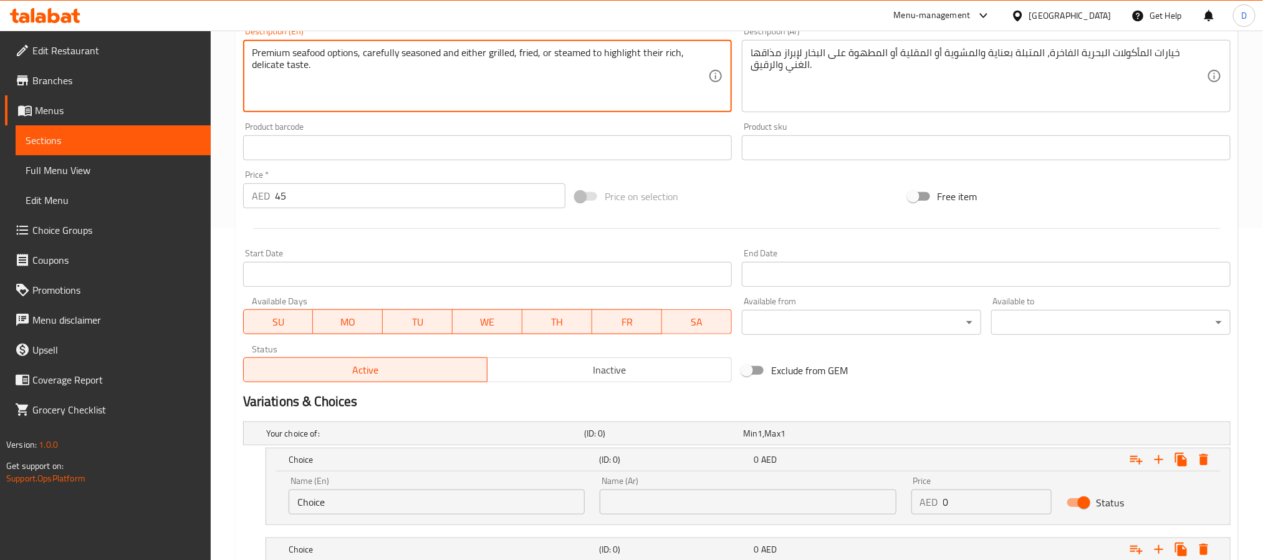
click at [501, 58] on textarea "Premium seafood options, carefully seasoned and either grilled, fried, or steam…" at bounding box center [480, 76] width 456 height 59
click at [311, 500] on input "Choice" at bounding box center [437, 501] width 296 height 25
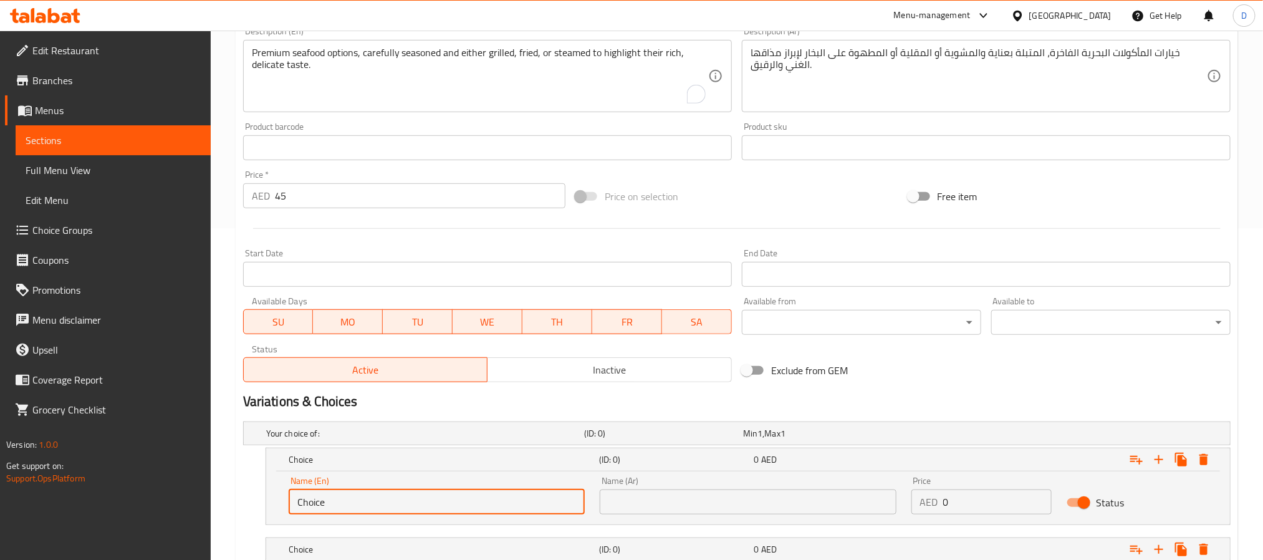
paste input "grilled"
type input "grilled"
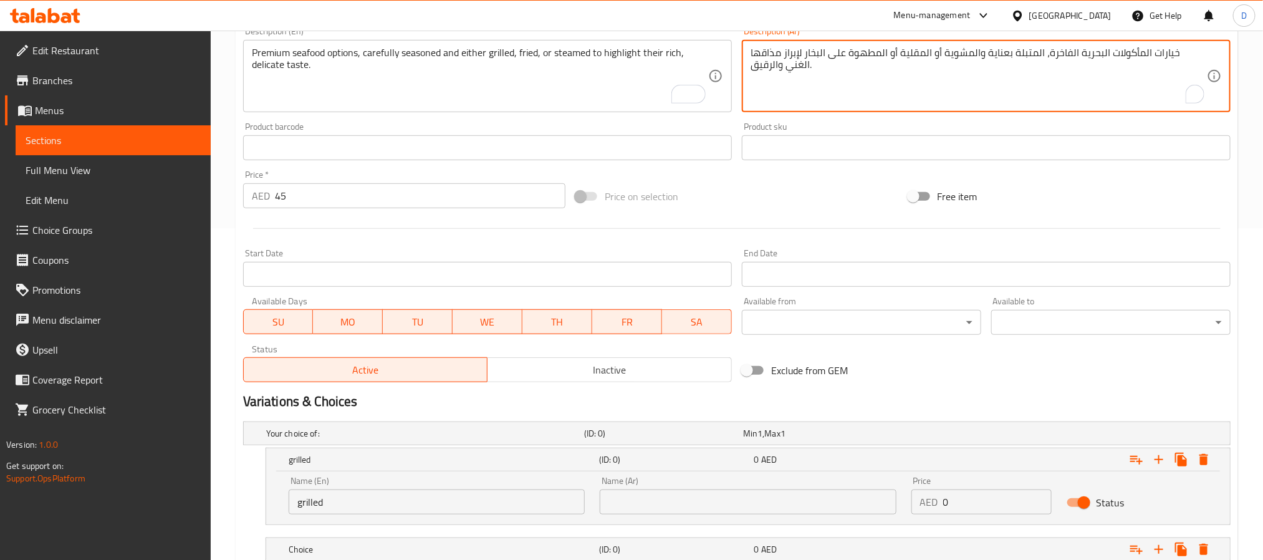
click at [988, 54] on textarea "خيارات المأكولات البحرية الفاخرة، المتبلة بعناية والمشوية أو المقلية أو المطهوة…" at bounding box center [978, 76] width 456 height 59
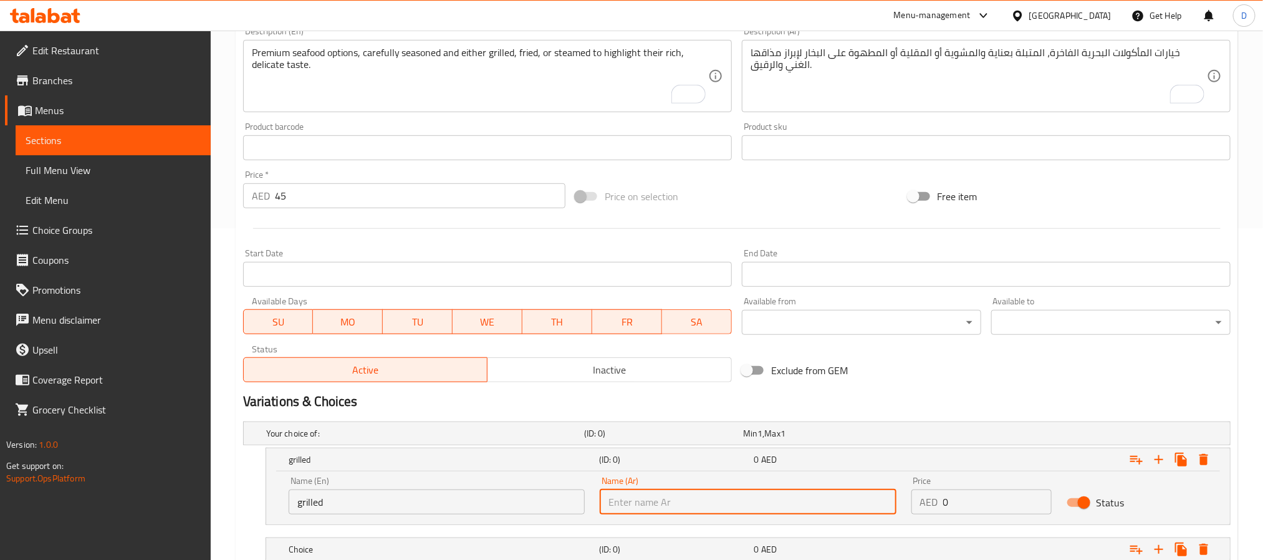
click at [687, 511] on input "text" at bounding box center [748, 501] width 296 height 25
paste input "والمشوية"
drag, startPoint x: 636, startPoint y: 501, endPoint x: 649, endPoint y: 501, distance: 12.5
click at [649, 501] on input "والمشوية" at bounding box center [748, 501] width 296 height 25
type input "مشوية"
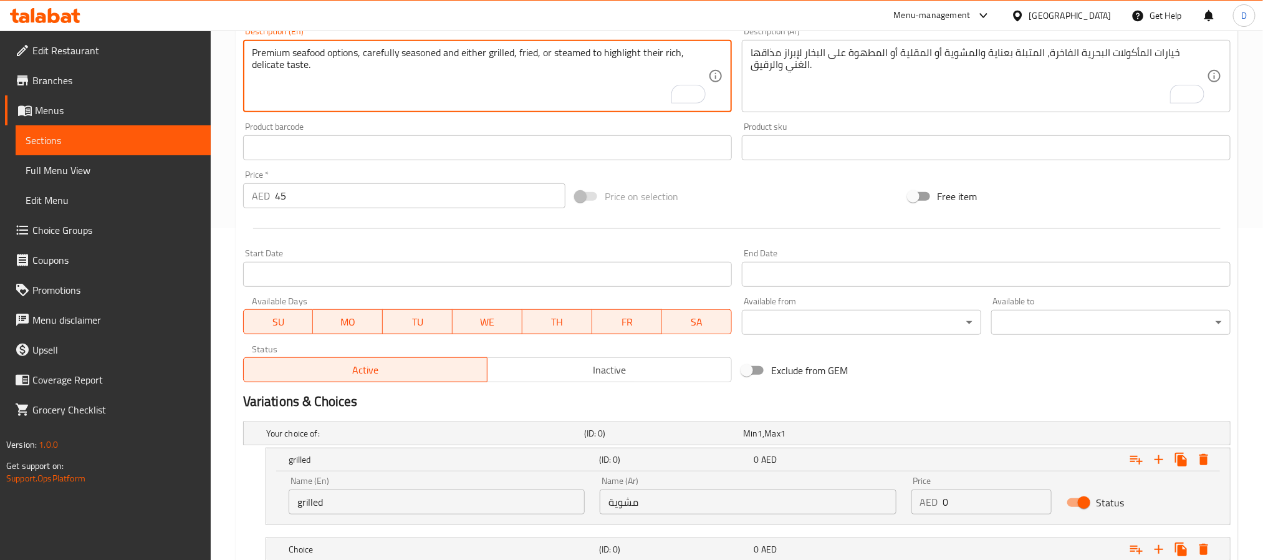
click at [530, 56] on textarea "Premium seafood options, carefully seasoned and either grilled, fried, or steam…" at bounding box center [480, 76] width 456 height 59
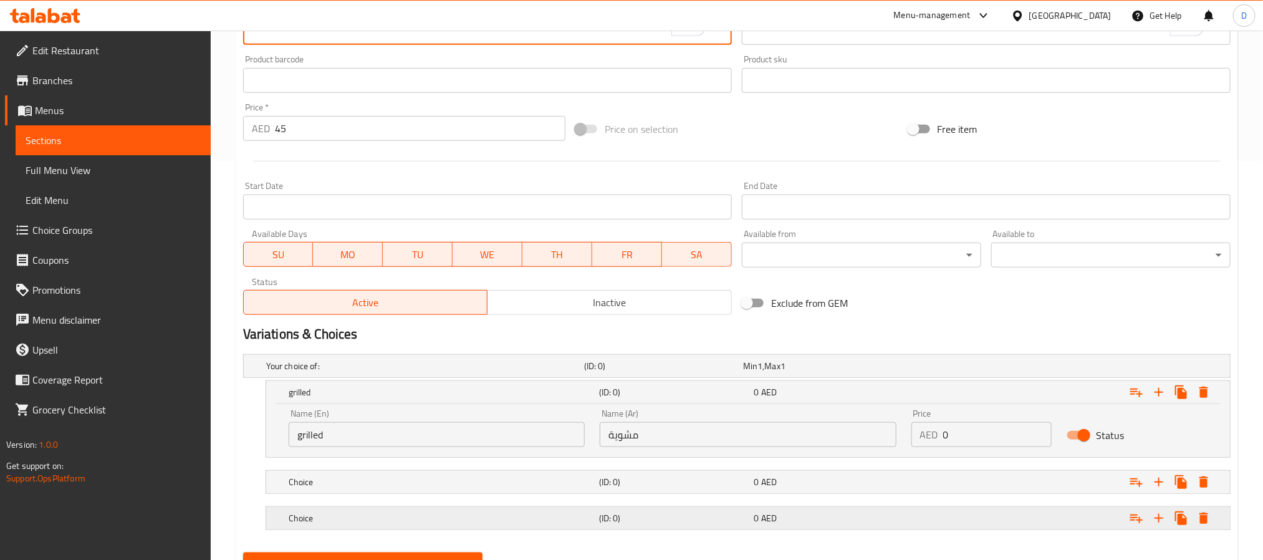
scroll to position [459, 0]
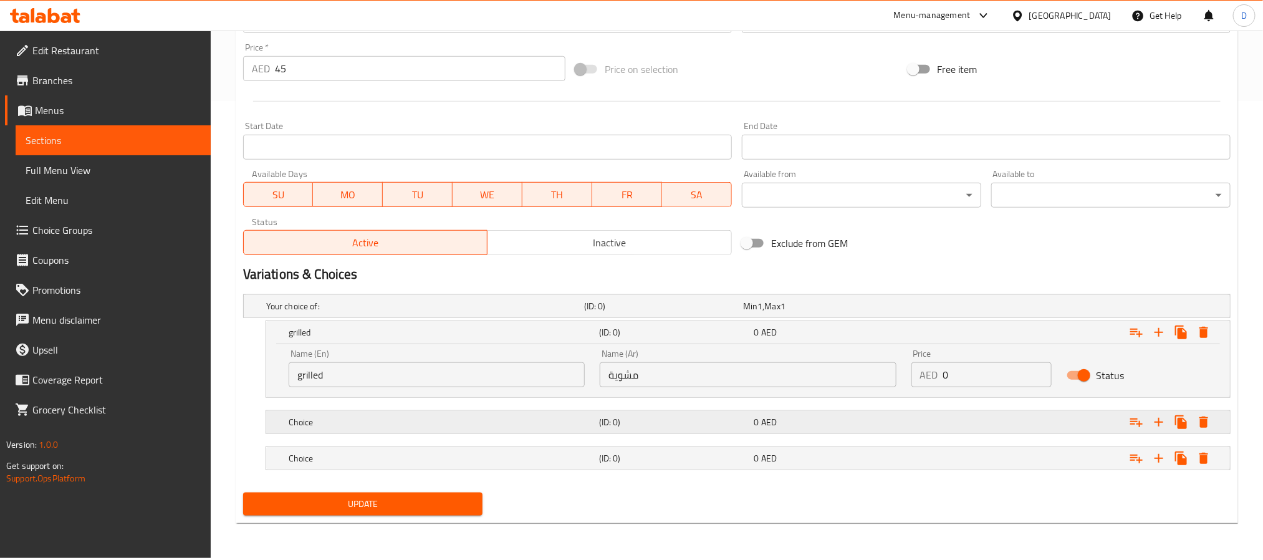
click at [436, 421] on h5 "Choice" at bounding box center [441, 422] width 305 height 12
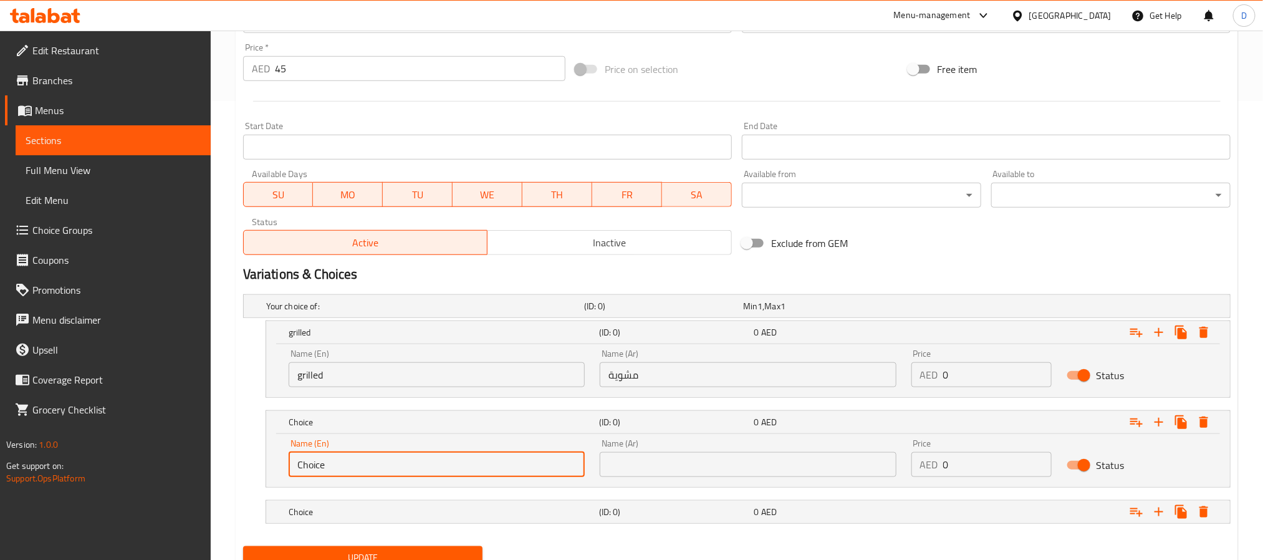
click at [316, 464] on input "Choice" at bounding box center [437, 464] width 296 height 25
paste input "fried"
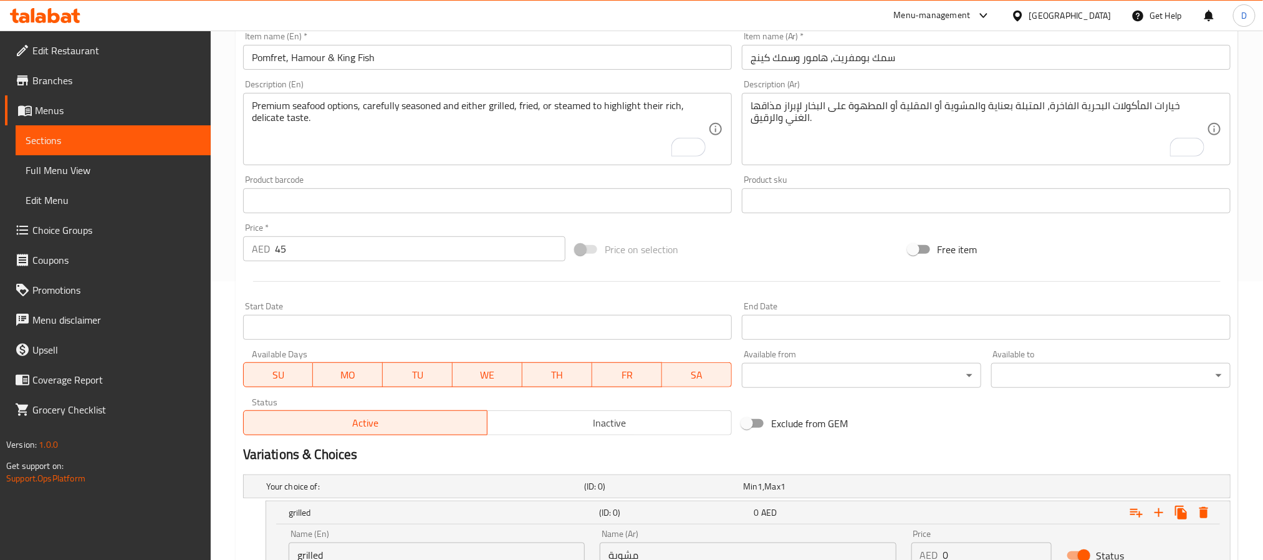
scroll to position [272, 0]
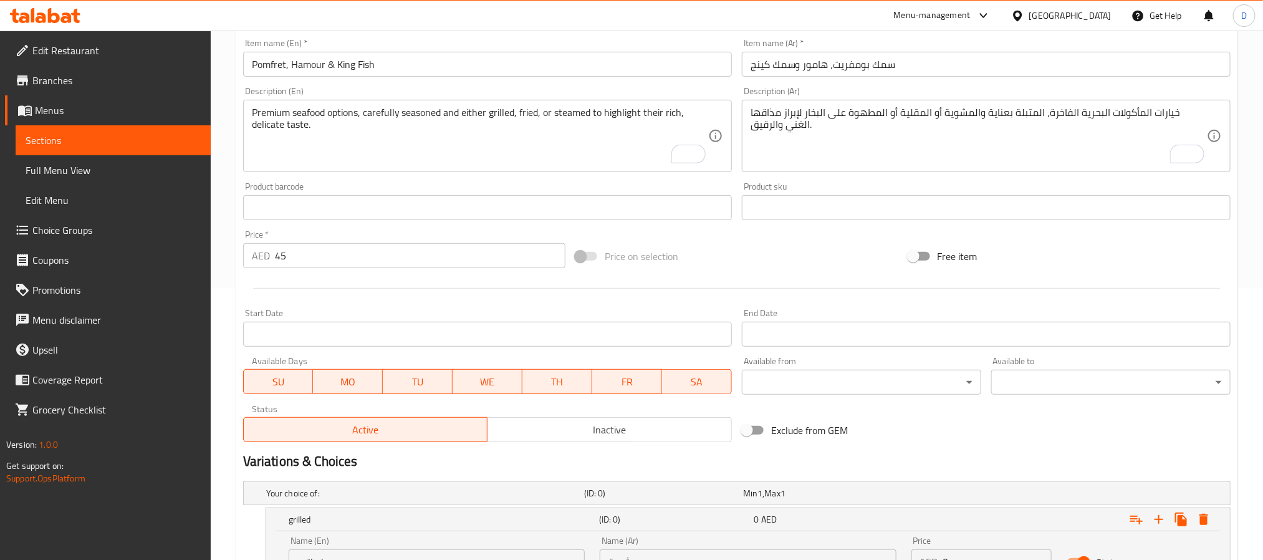
type input "fried"
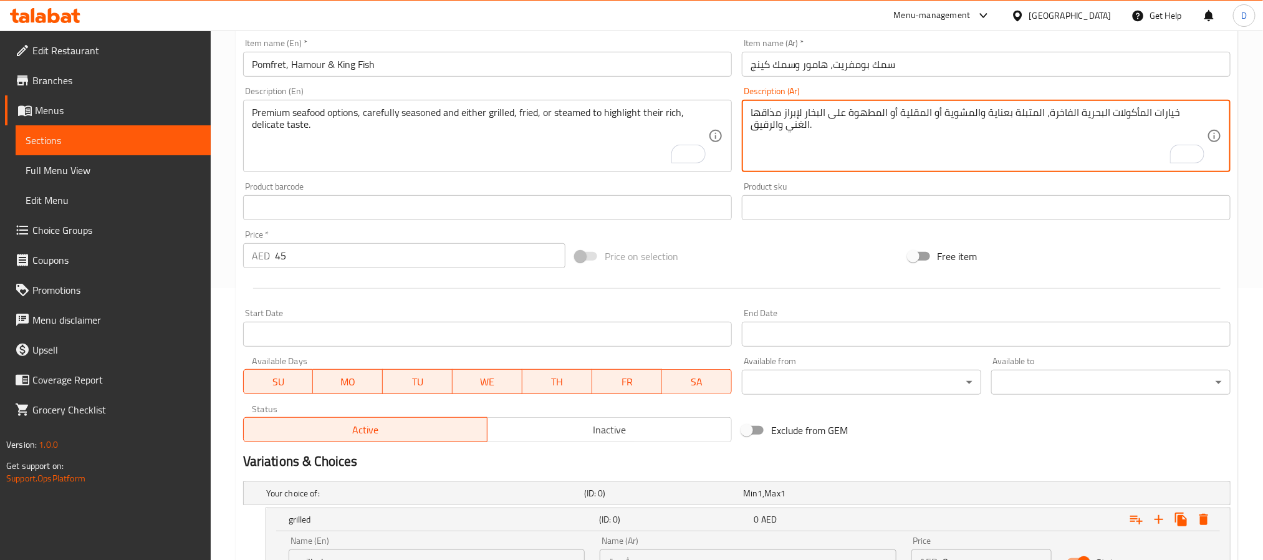
drag, startPoint x: 926, startPoint y: 117, endPoint x: 950, endPoint y: 113, distance: 24.6
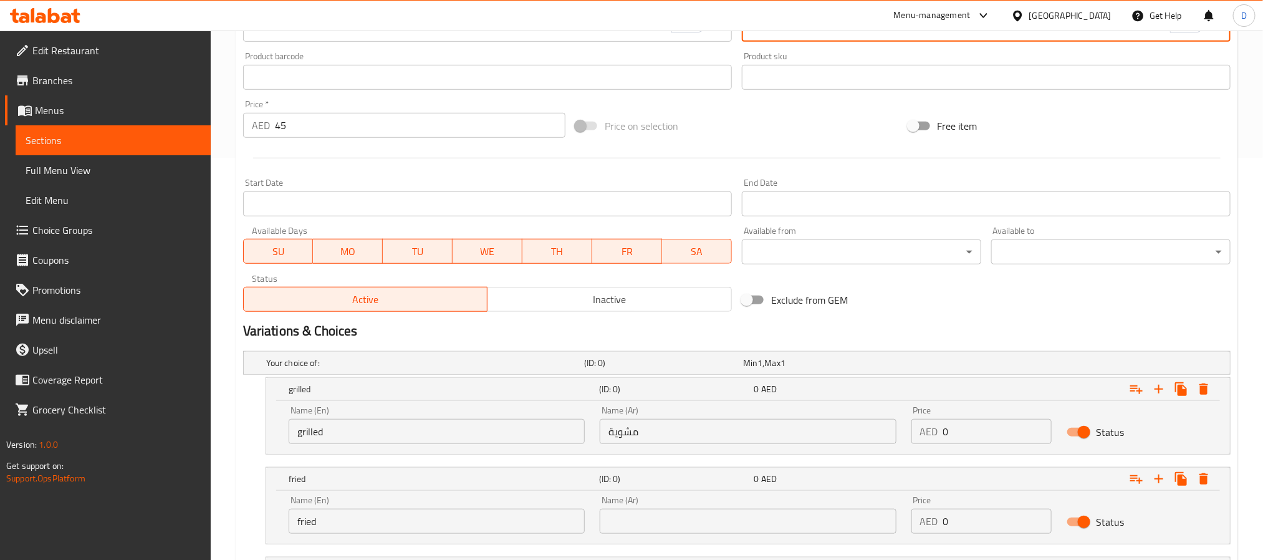
scroll to position [512, 0]
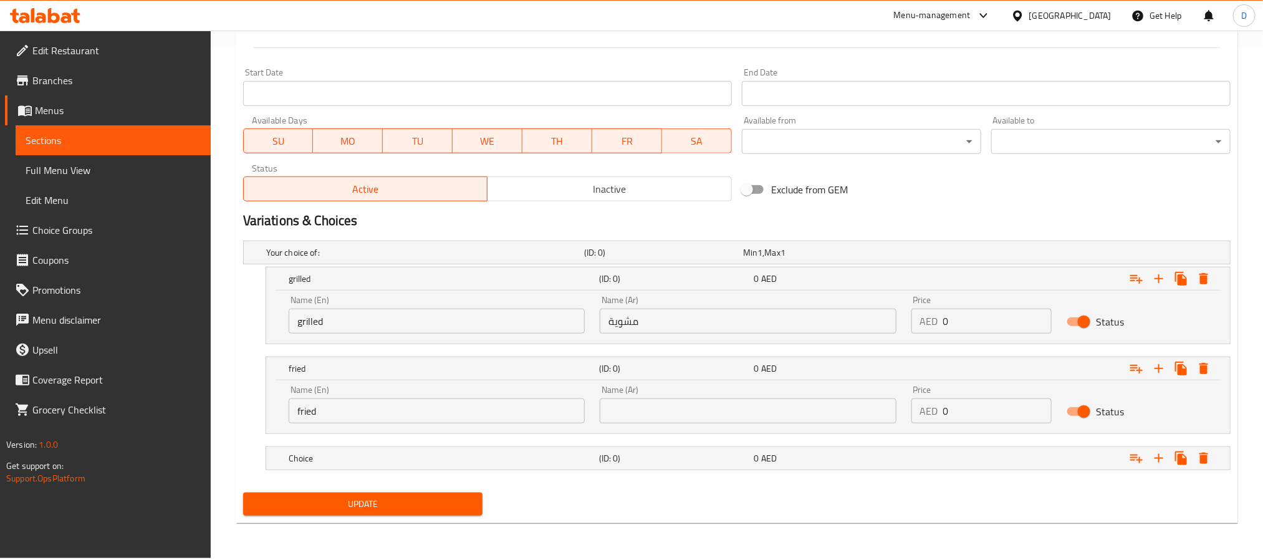
click at [688, 418] on input "text" at bounding box center [748, 410] width 296 height 25
paste input "[GEOGRAPHIC_DATA]"
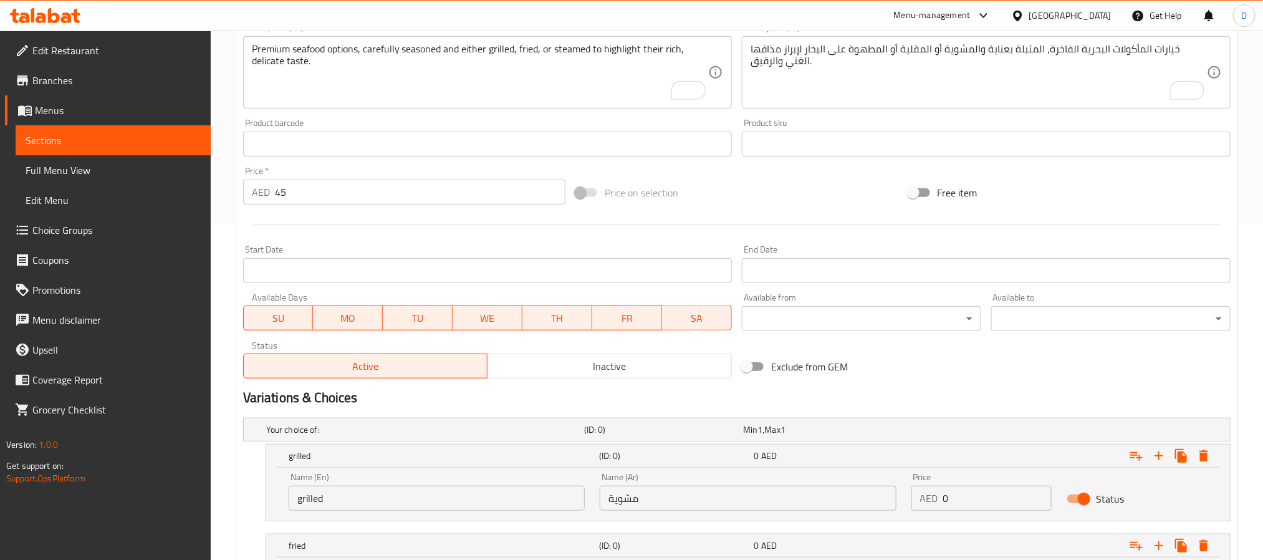
scroll to position [325, 0]
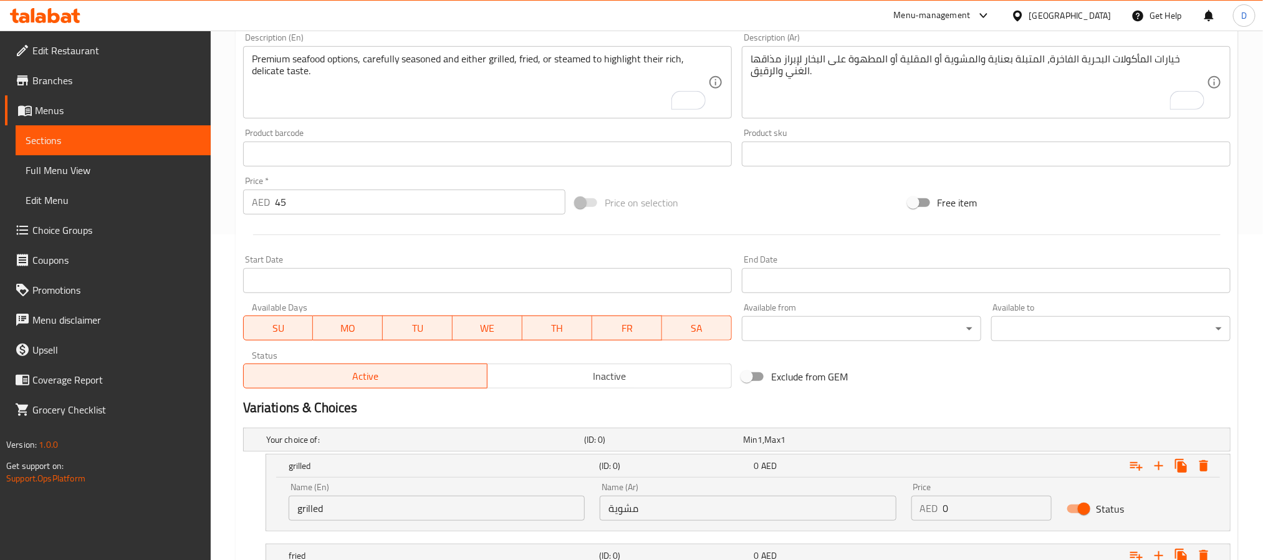
type input "[GEOGRAPHIC_DATA]"
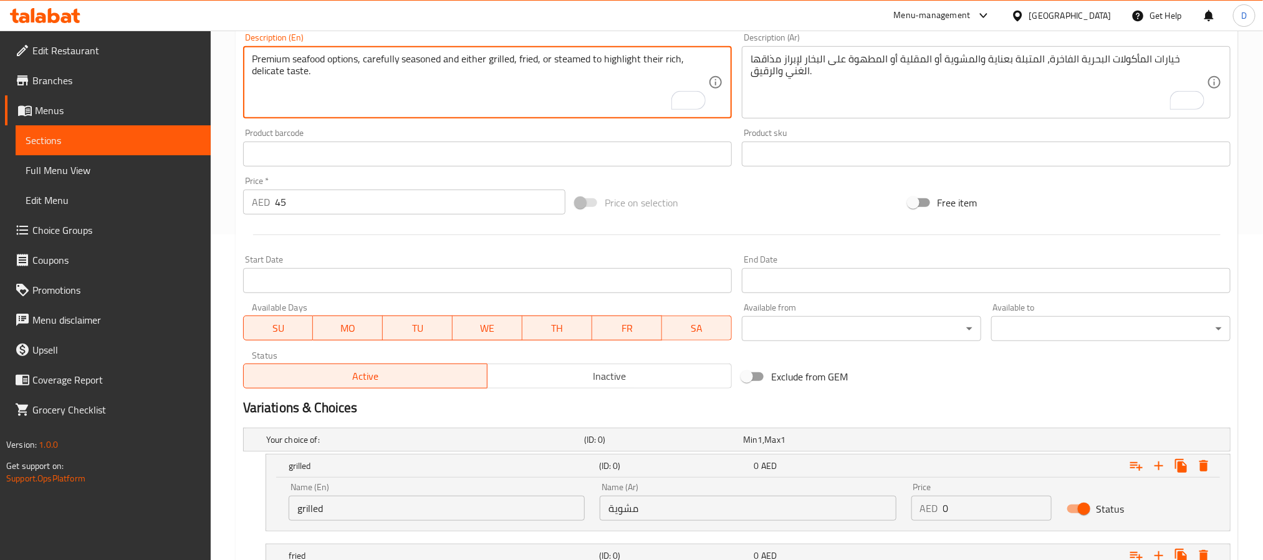
click at [565, 62] on textarea "Premium seafood options, carefully seasoned and either grilled, fried, or steam…" at bounding box center [480, 82] width 456 height 59
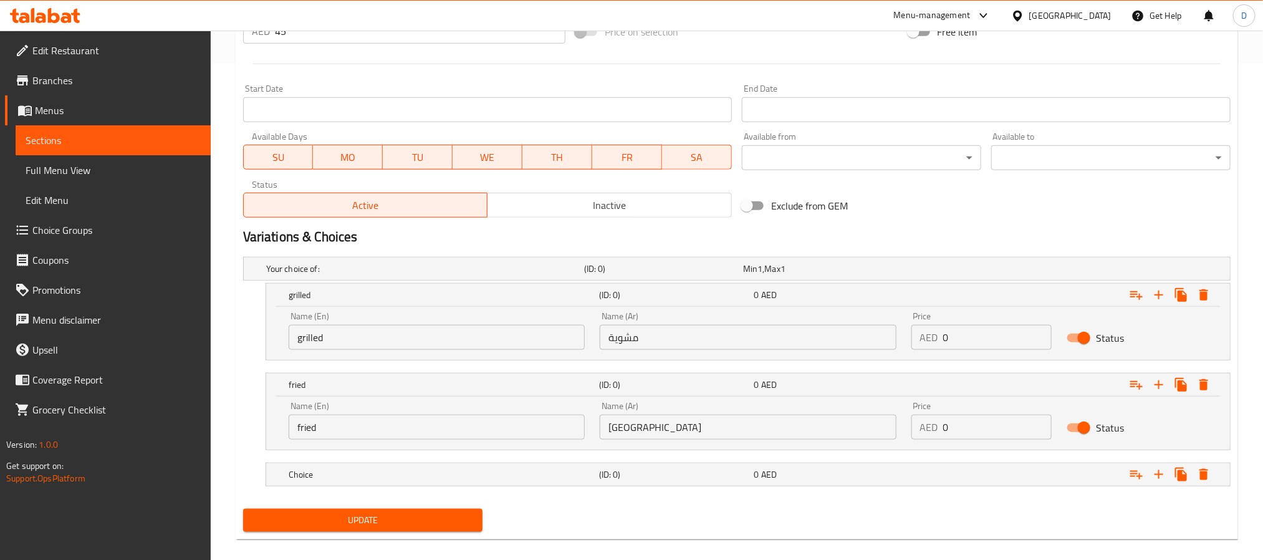
scroll to position [512, 0]
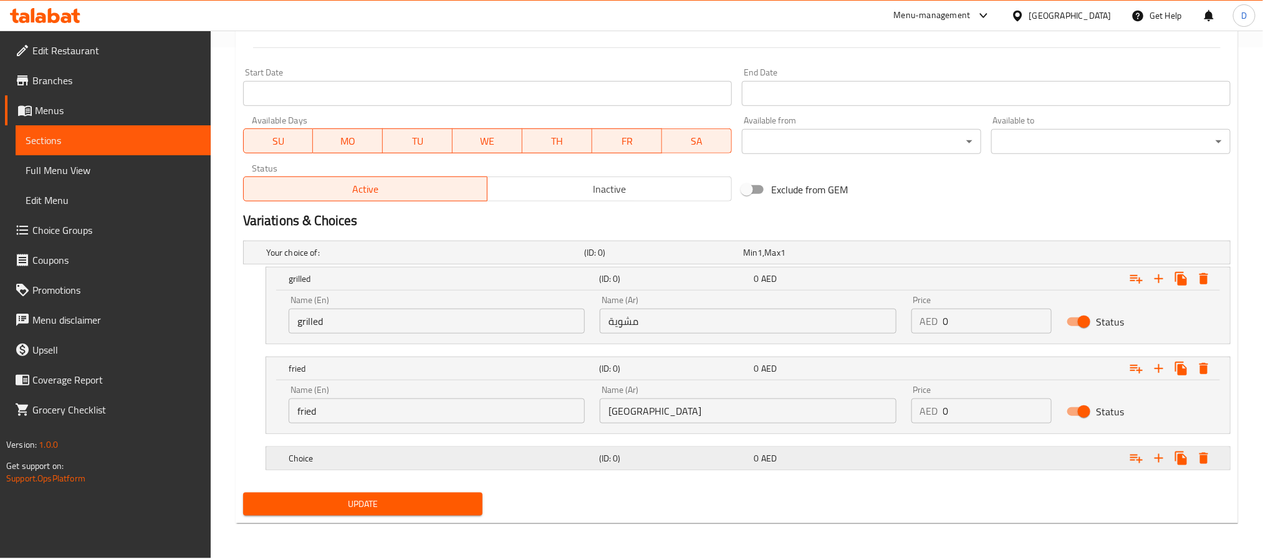
click at [531, 466] on div "Choice" at bounding box center [441, 457] width 310 height 17
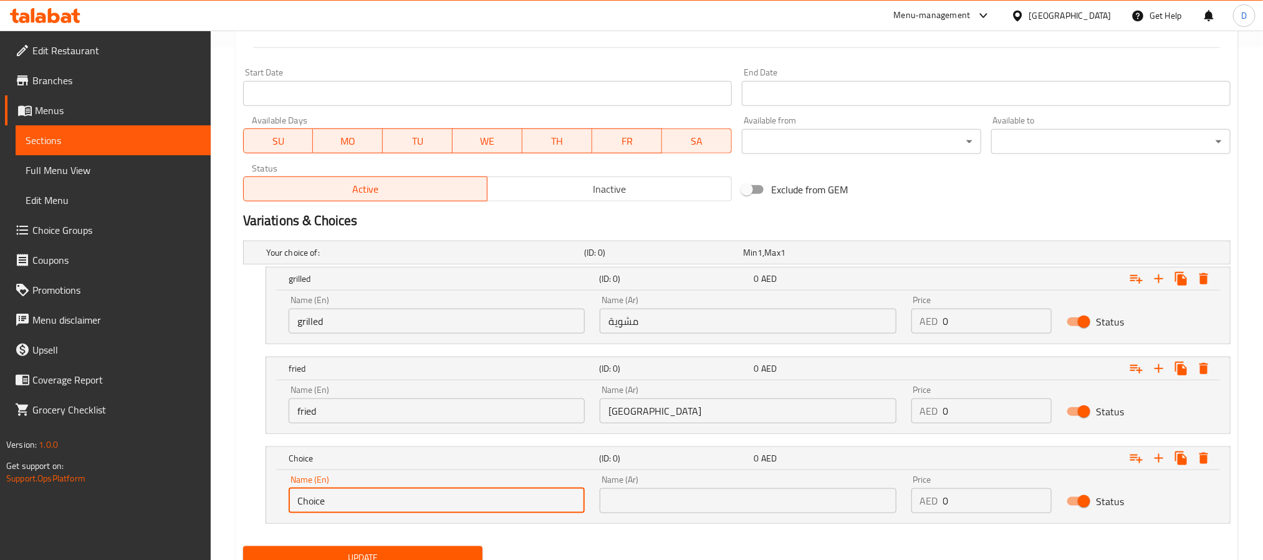
click at [318, 505] on input "Choice" at bounding box center [437, 500] width 296 height 25
paste input "steamed"
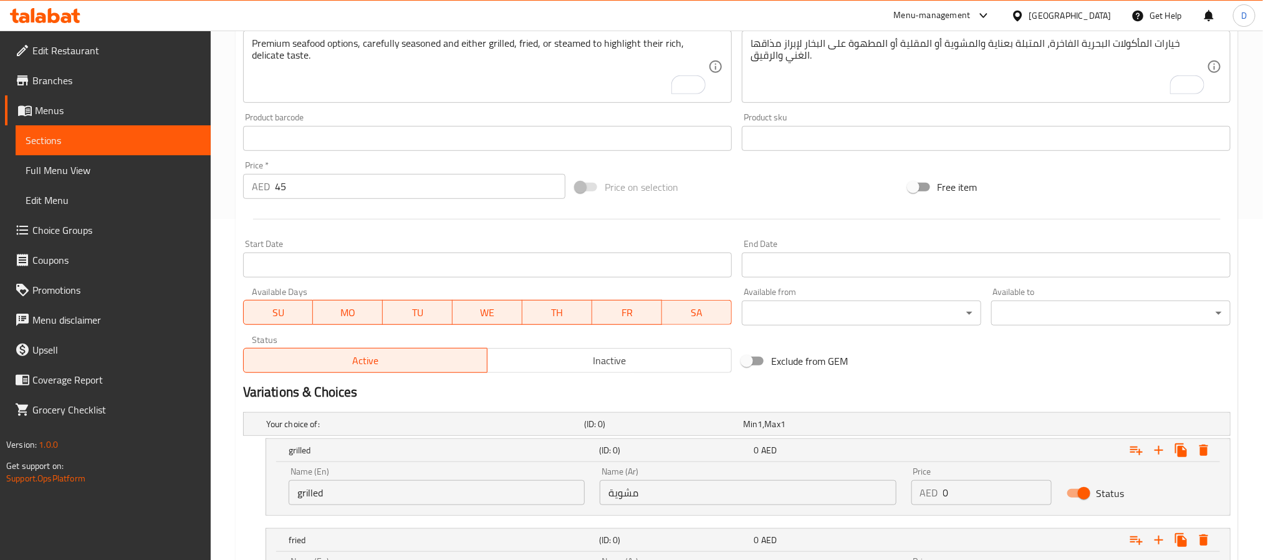
scroll to position [325, 0]
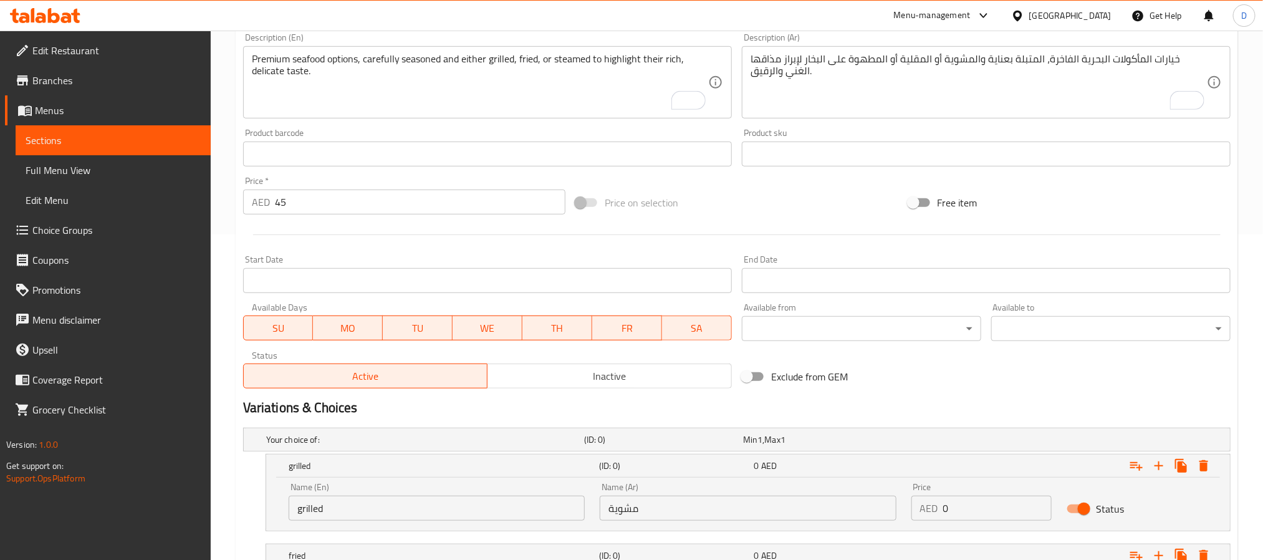
type input "steamed"
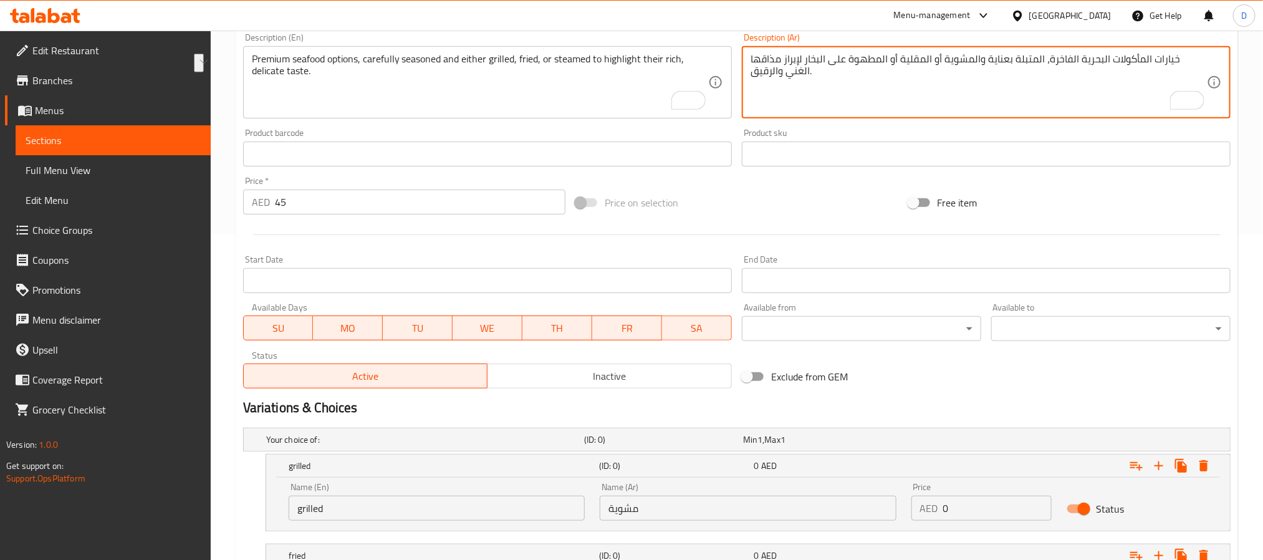
drag, startPoint x: 830, startPoint y: 64, endPoint x: 909, endPoint y: 57, distance: 79.4
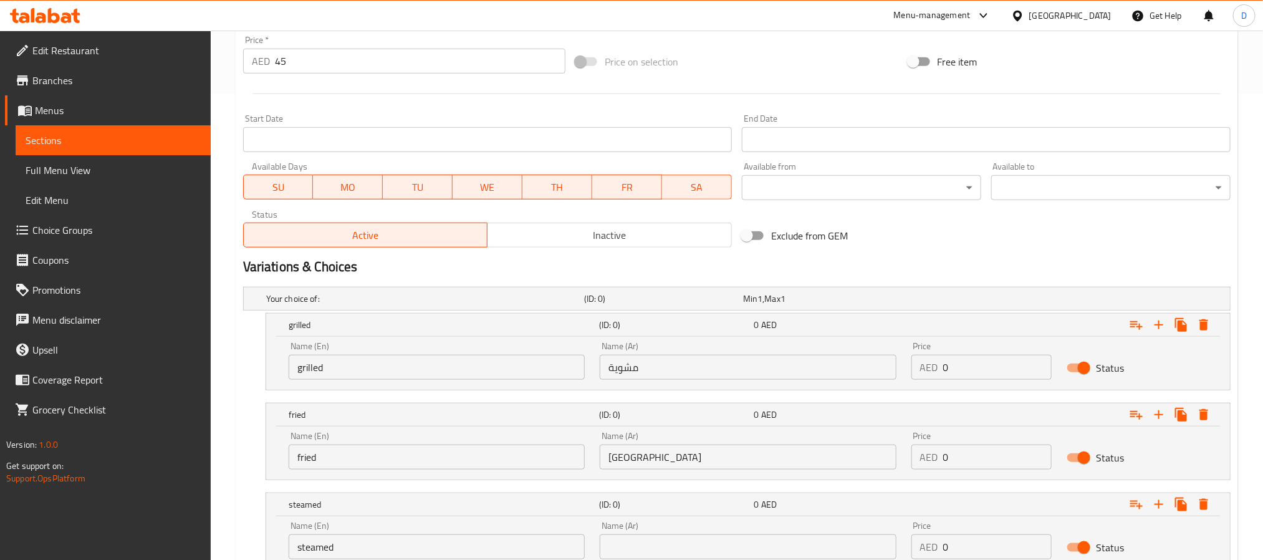
scroll to position [565, 0]
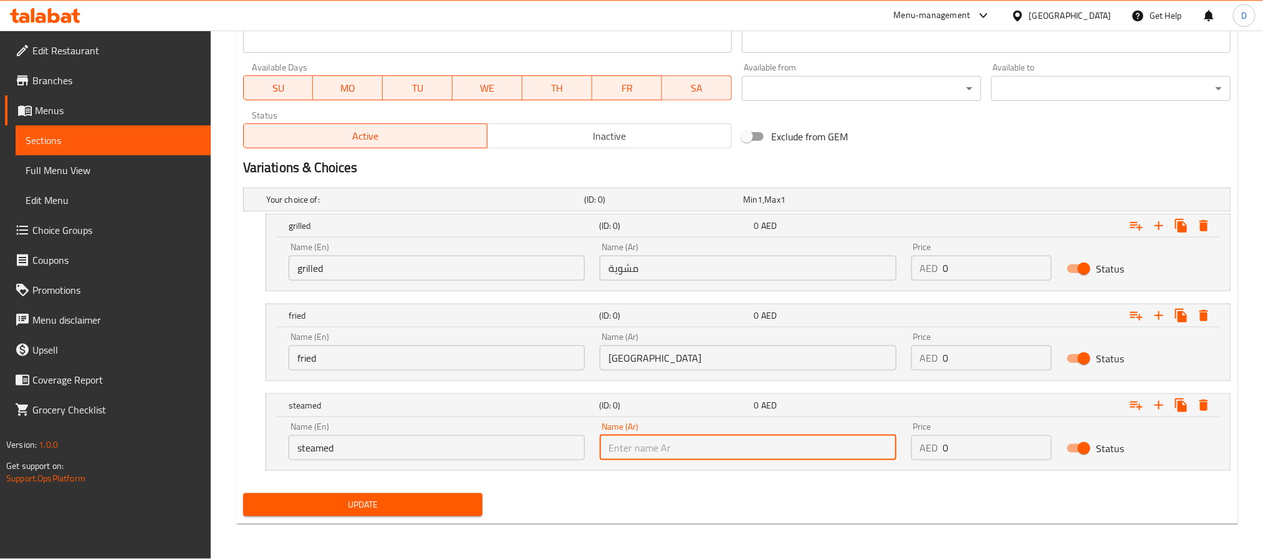
click at [750, 447] on input "text" at bounding box center [748, 447] width 296 height 25
paste input "مطهوة على البخار"
type input "مطهوة على البخار"
click at [446, 502] on span "Update" at bounding box center [362, 505] width 219 height 16
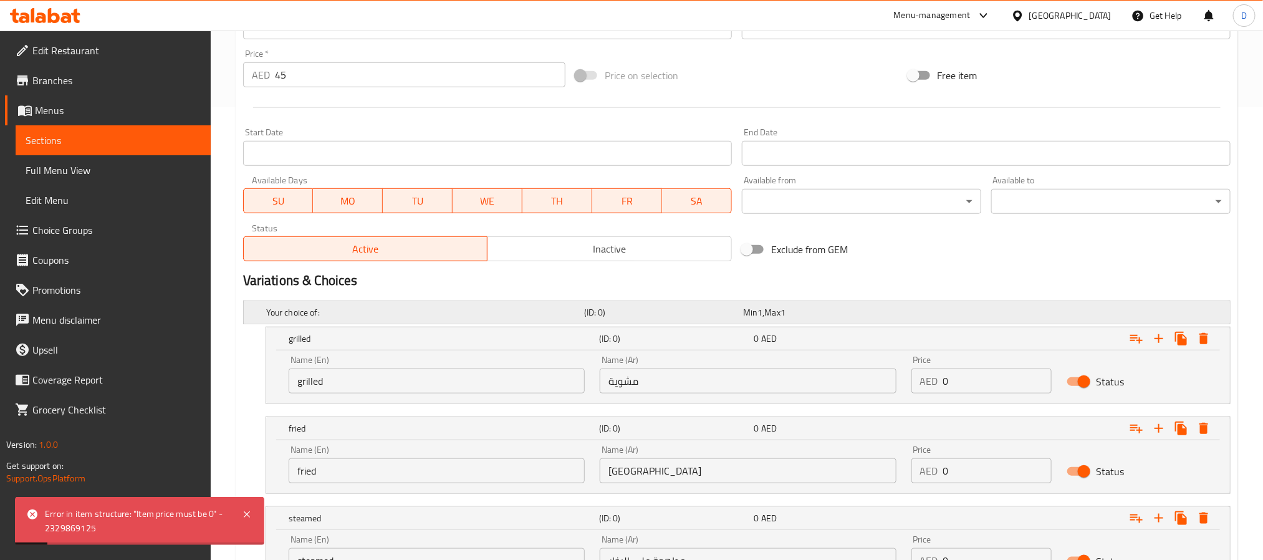
scroll to position [378, 0]
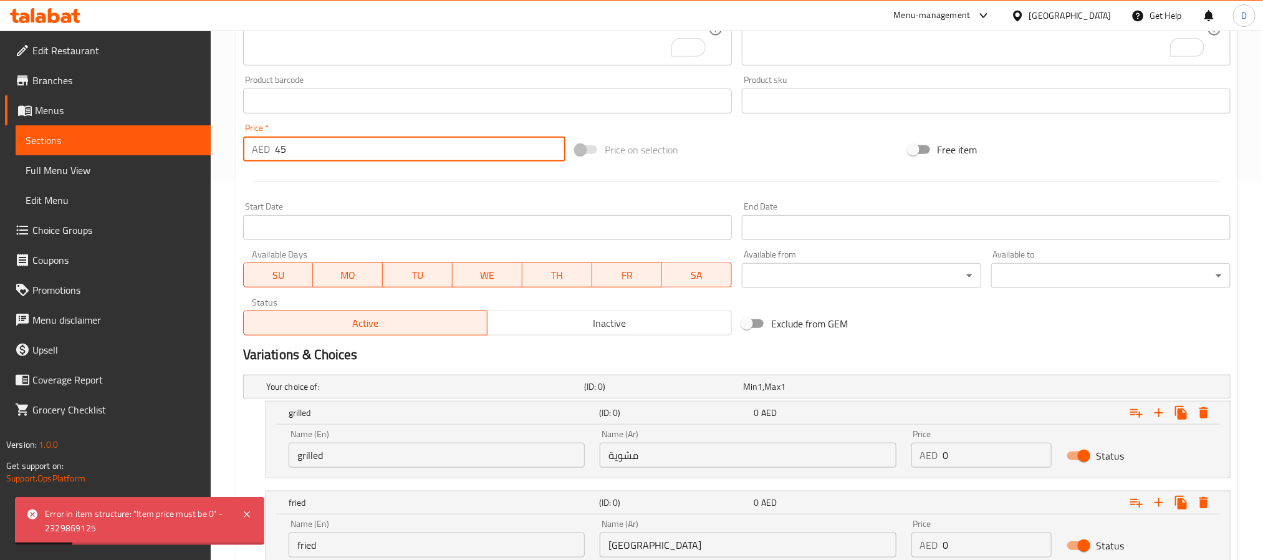
drag, startPoint x: 288, startPoint y: 151, endPoint x: 279, endPoint y: 148, distance: 9.3
click at [279, 148] on input "45" at bounding box center [420, 148] width 290 height 25
click at [295, 148] on input "45" at bounding box center [420, 148] width 290 height 25
drag, startPoint x: 295, startPoint y: 148, endPoint x: 257, endPoint y: 140, distance: 39.5
click at [257, 140] on div "AED 45 Price *" at bounding box center [404, 148] width 322 height 25
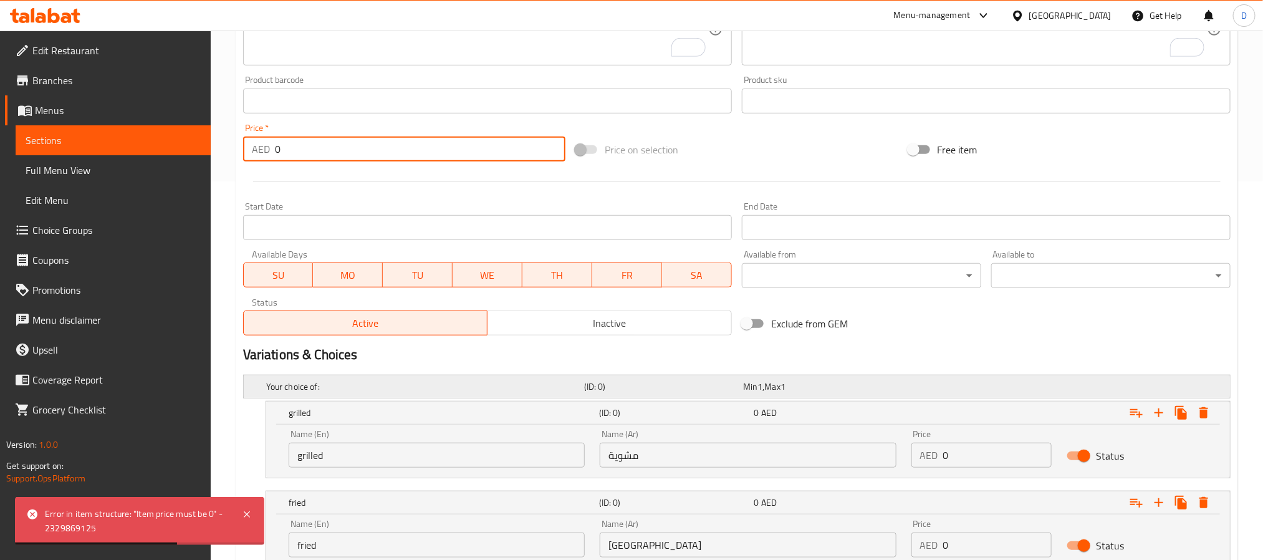
scroll to position [565, 0]
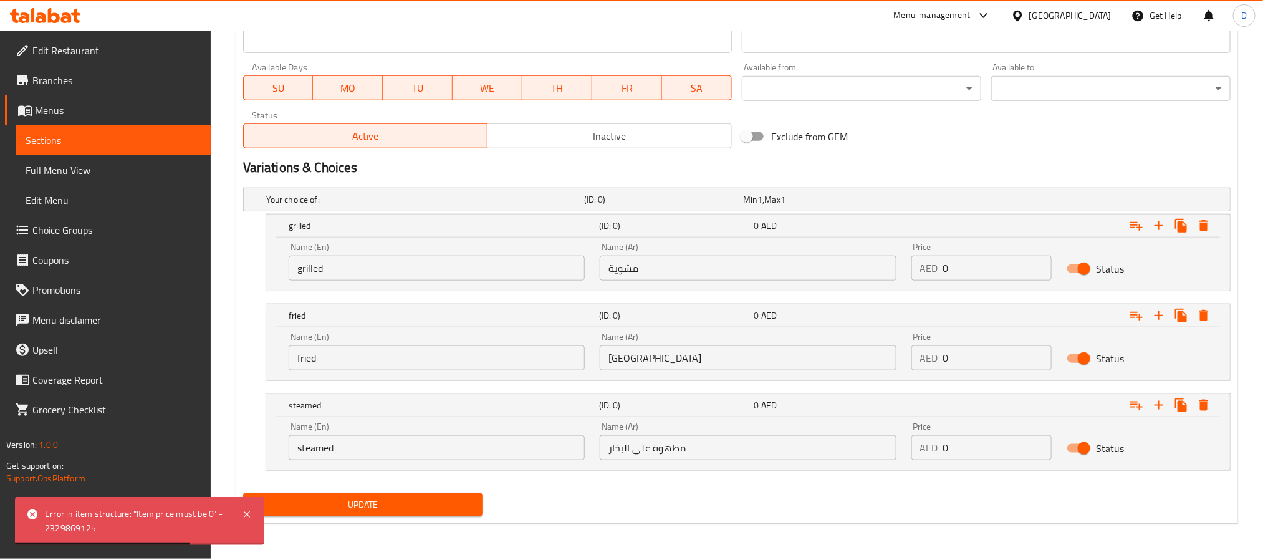
type input "0"
drag, startPoint x: 978, startPoint y: 274, endPoint x: 892, endPoint y: 240, distance: 92.4
click at [894, 240] on div "Name (En) grilled Name (En) Name (Ar) مشوية Name (Ar) Price AED 0 Price Status" at bounding box center [748, 261] width 934 height 53
paste input "number"
paste input "4"
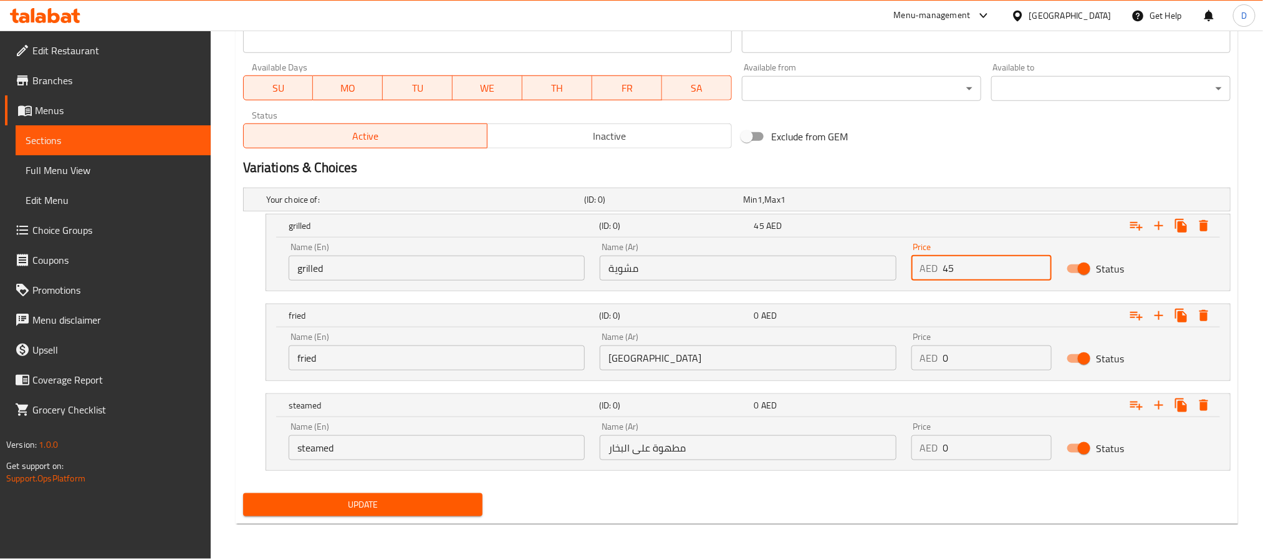
type input "45"
drag, startPoint x: 988, startPoint y: 357, endPoint x: 883, endPoint y: 322, distance: 110.4
click at [883, 322] on div "fried (ID: 0) 0 AED Name (En) fried Name (En) Name (Ar) مقلية Name (Ar) Price A…" at bounding box center [747, 342] width 963 height 76
type input "45"
drag, startPoint x: 968, startPoint y: 458, endPoint x: 924, endPoint y: 442, distance: 47.7
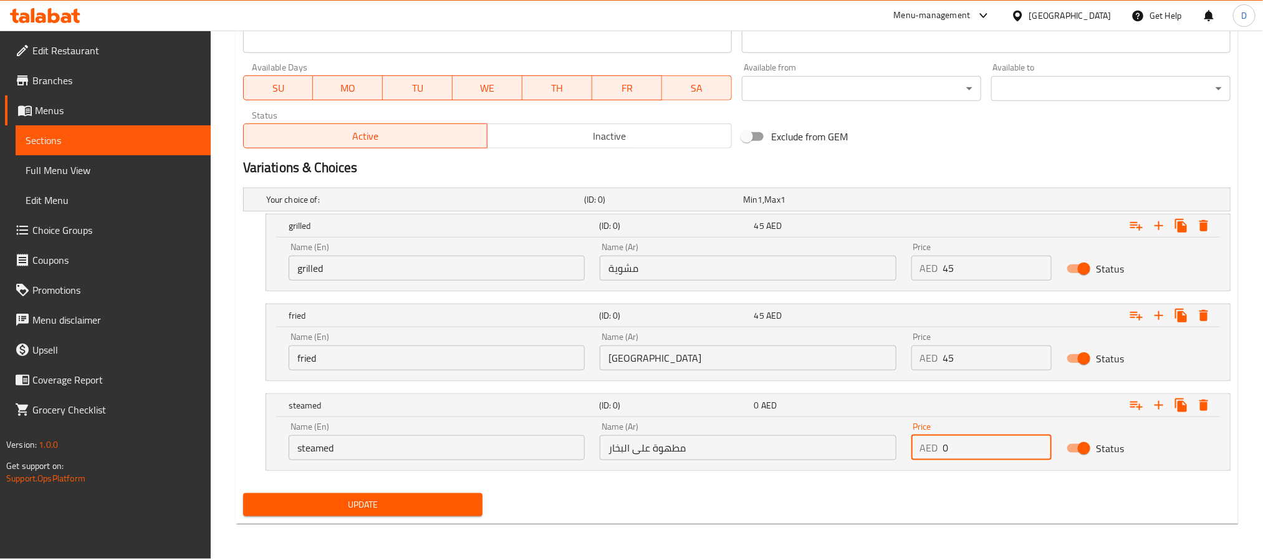
click at [924, 442] on div "AED 0 Price" at bounding box center [981, 447] width 141 height 25
type input "45"
click at [445, 494] on button "Update" at bounding box center [362, 504] width 239 height 23
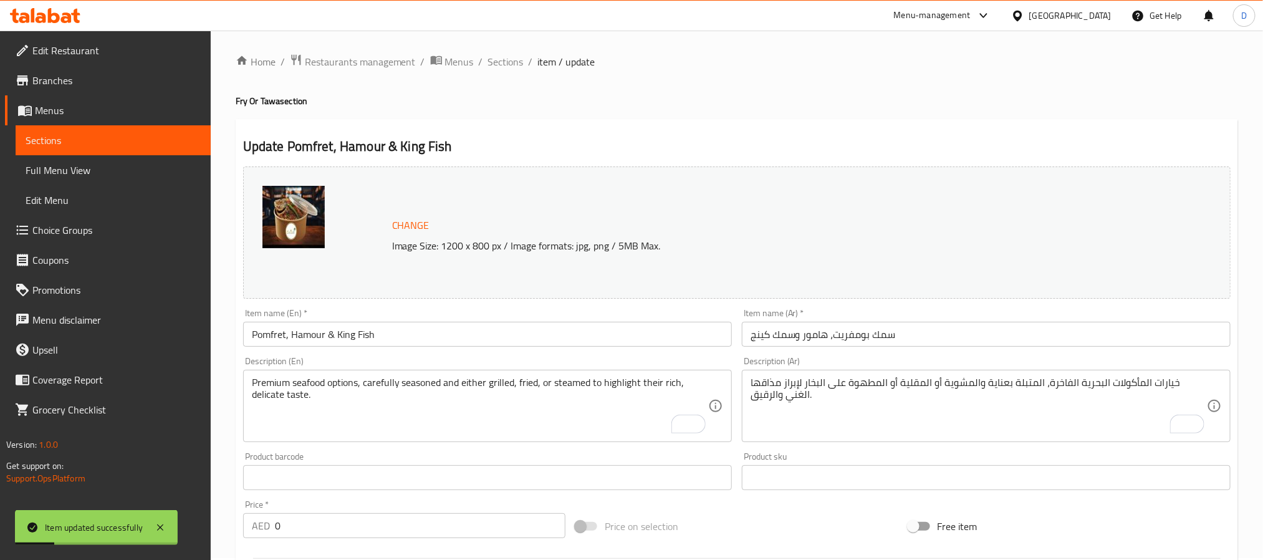
scroll to position [0, 0]
click at [340, 351] on div "Item name (En)   * [PERSON_NAME], Hamour & King Fish Item name (En) *" at bounding box center [487, 329] width 499 height 48
click at [337, 346] on input "Pomfret, Hamour & King Fish" at bounding box center [487, 335] width 489 height 25
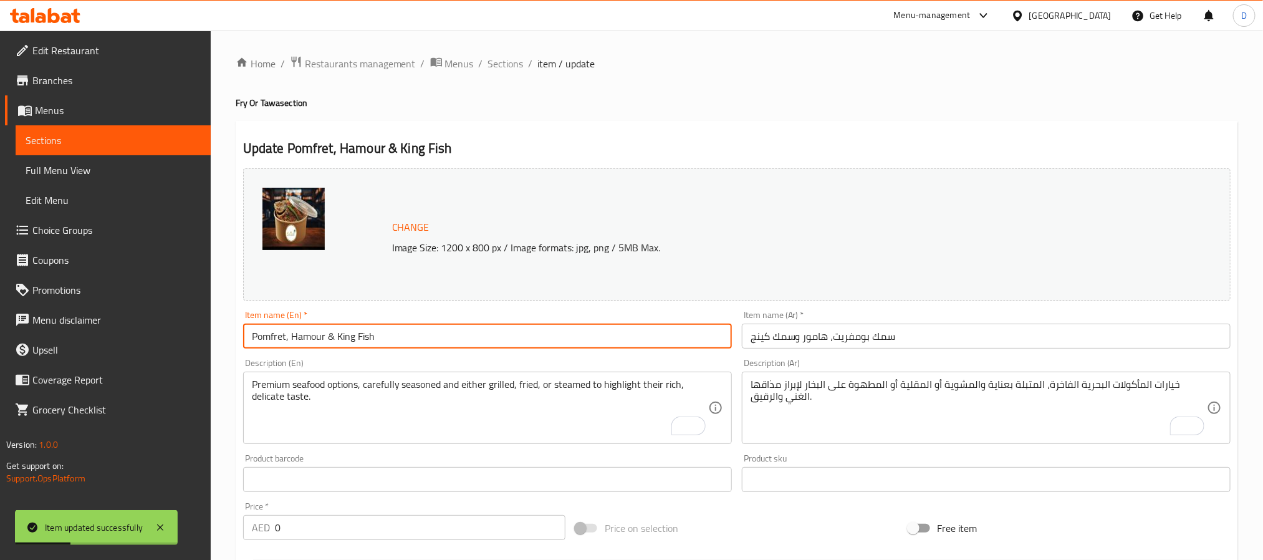
click at [337, 346] on input "Pomfret, Hamour & King Fish" at bounding box center [487, 335] width 489 height 25
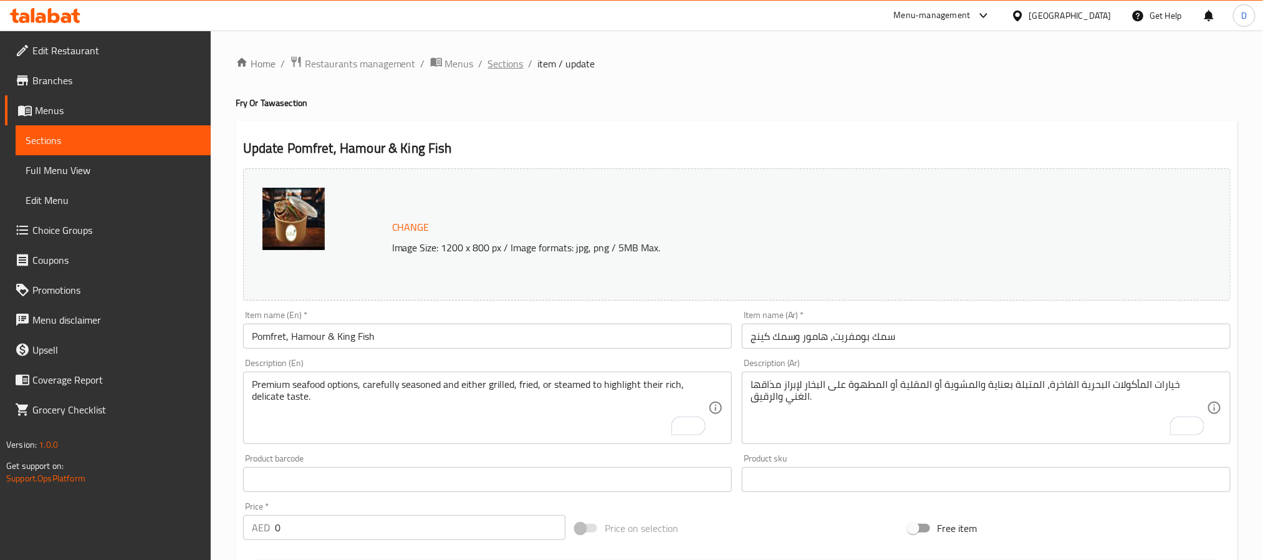
click at [516, 64] on span "Sections" at bounding box center [506, 63] width 36 height 15
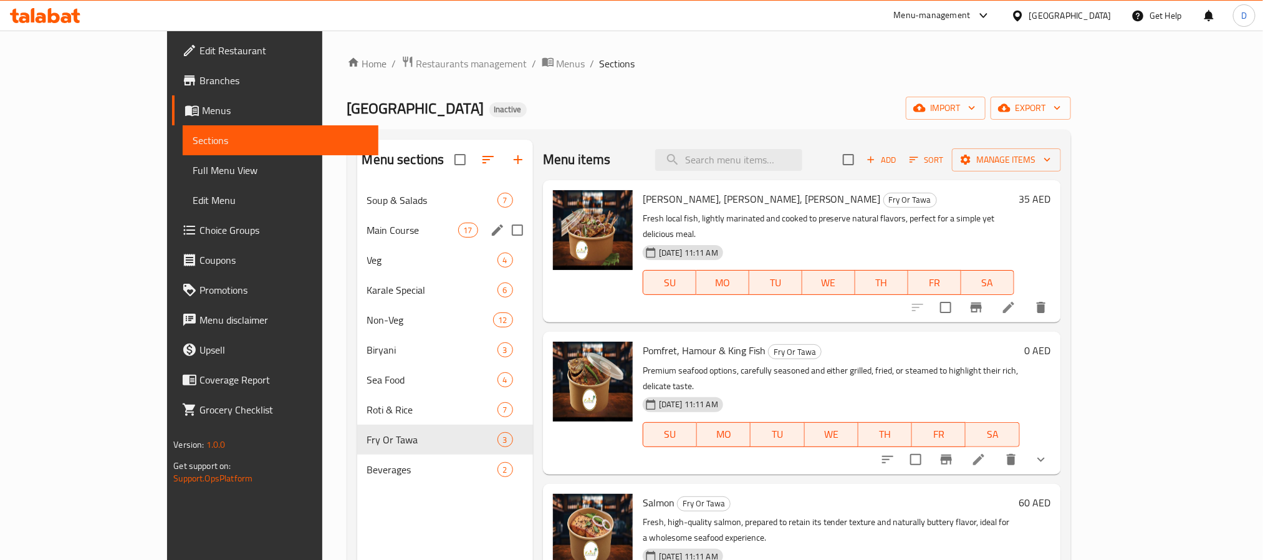
click at [357, 219] on div "Main Course 17" at bounding box center [445, 230] width 176 height 30
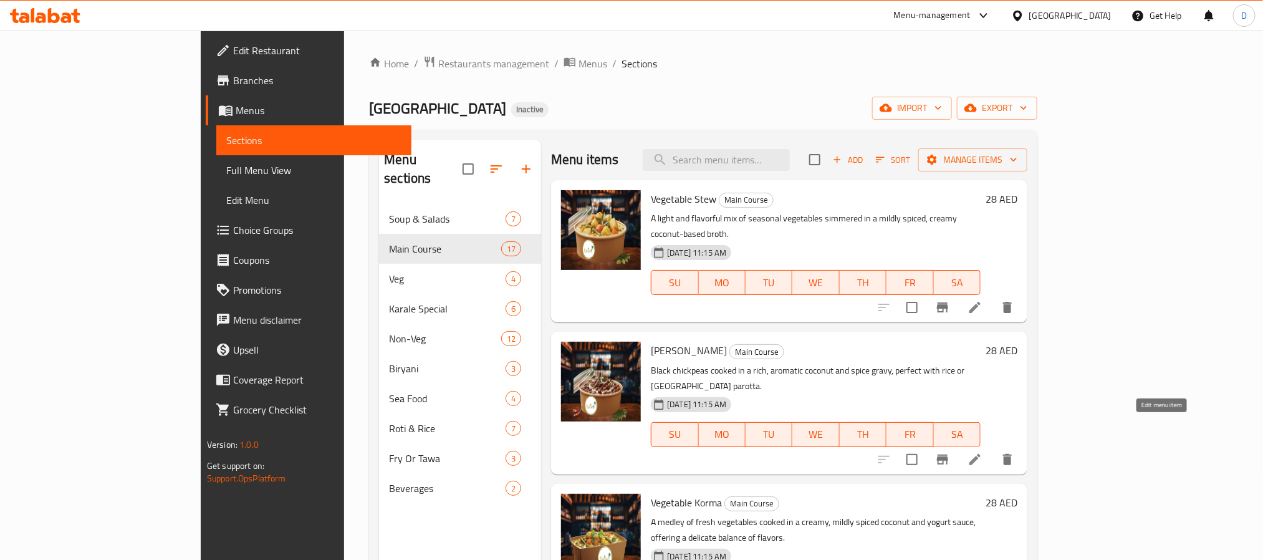
click at [982, 452] on icon at bounding box center [974, 459] width 15 height 15
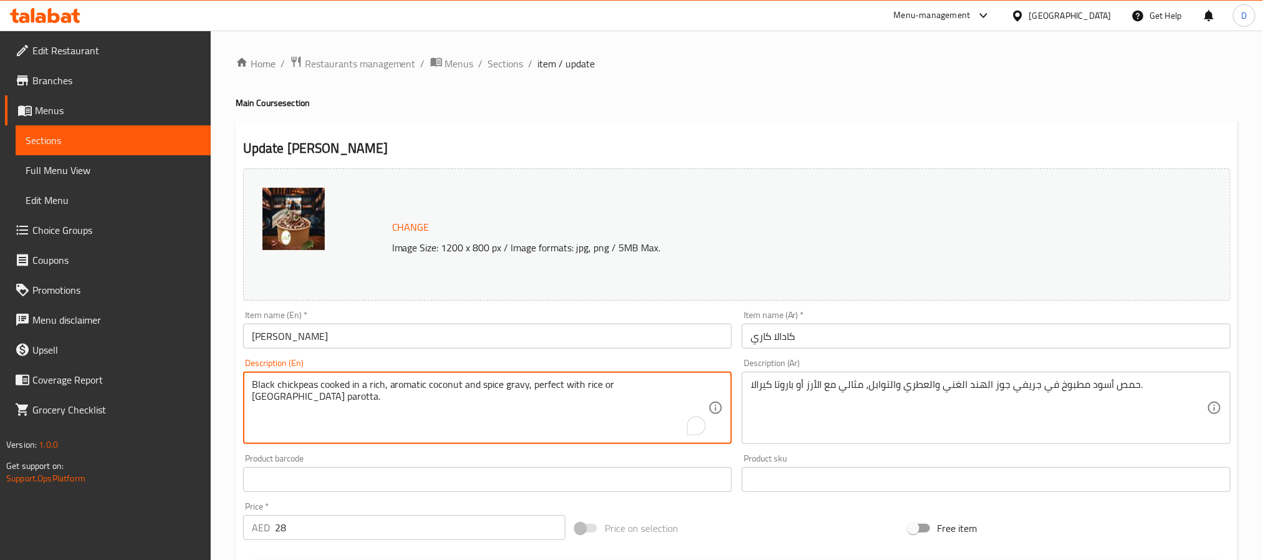
click at [498, 388] on textarea "Black chickpeas cooked in a rich, aromatic coconut and spice gravy, perfect wit…" at bounding box center [480, 407] width 456 height 59
paste textarea "cooked chickpeas, onions, garlic, turmeric powder, coriander powder, salt, red …"
type textarea "cooked chickpeas, onions, garlic, turmeric powder, coriander powder, salt, red …"
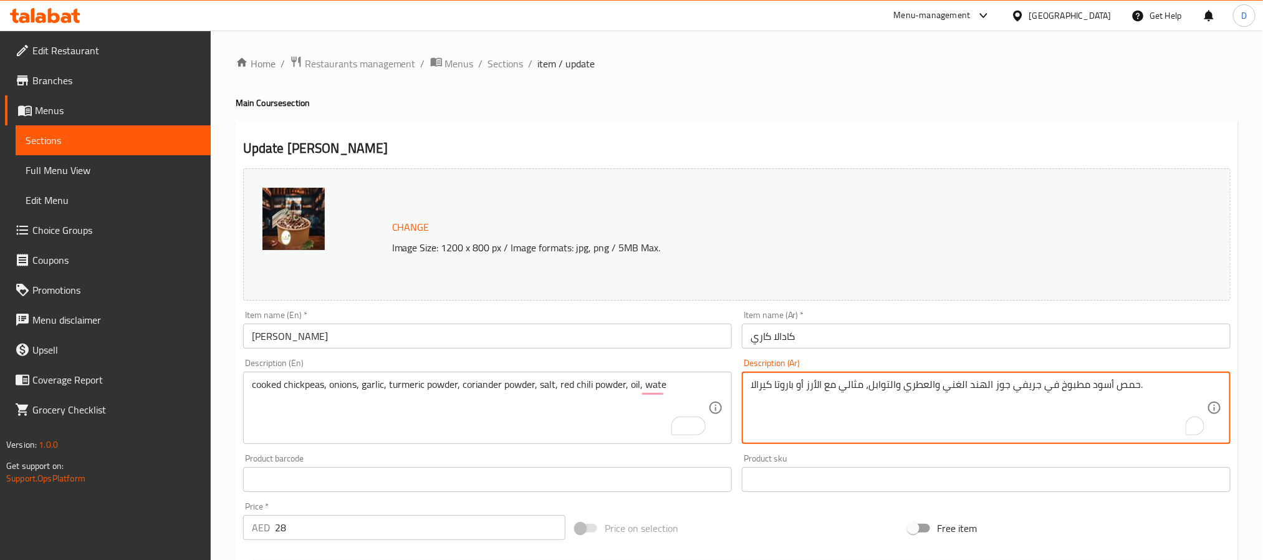
click at [806, 386] on textarea "حمص أسود مطبوخ في جريفي جوز الهند الغني والعطري والتوابل، مثالي مع الأرز أو بار…" at bounding box center [978, 407] width 456 height 59
paste textarea "حمص مطهو، بصل، ثوم، كركم، كزبرة، ملح، فلفل أحمر، زيت، ماء"
type textarea "حمص مطهو، بصل، ثوم، كركم، كزبرة، ملح، فلفل أحمر، زيت، ماء"
click at [879, 332] on input "كادالا كاري" at bounding box center [986, 335] width 489 height 25
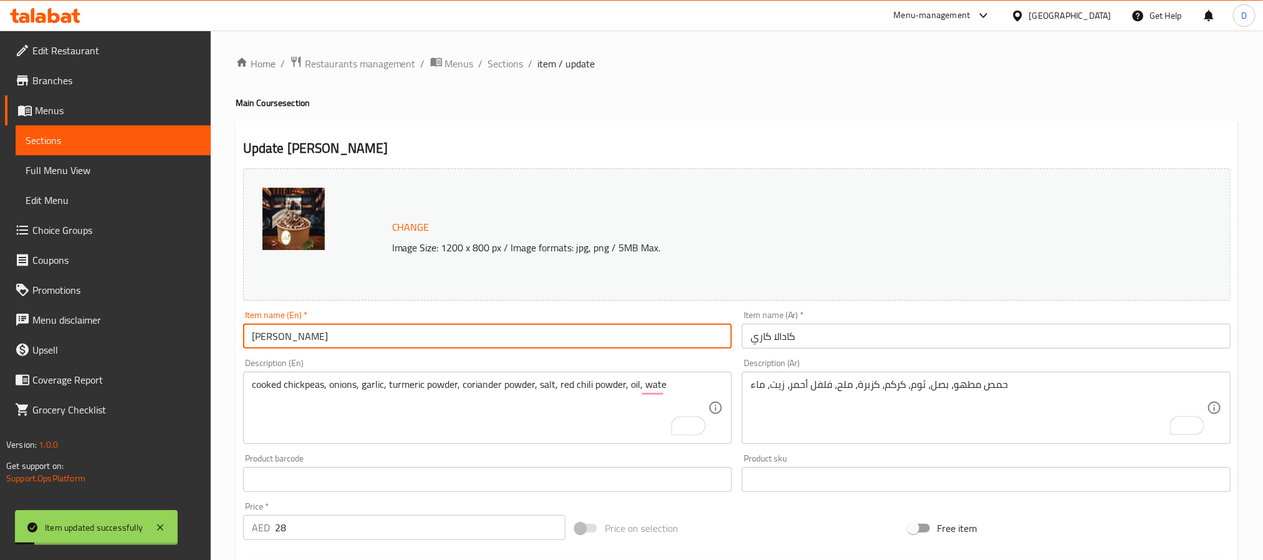
click at [353, 333] on input "[PERSON_NAME]" at bounding box center [487, 335] width 489 height 25
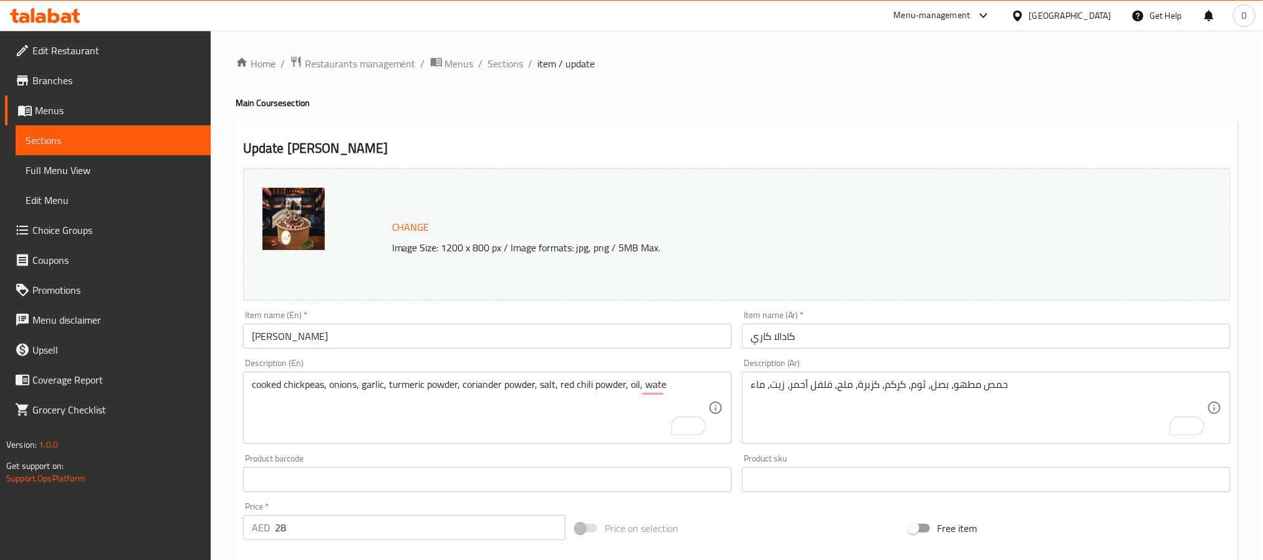
click at [671, 103] on h4 "Main Course section" at bounding box center [737, 103] width 1002 height 12
